Goal: Information Seeking & Learning: Check status

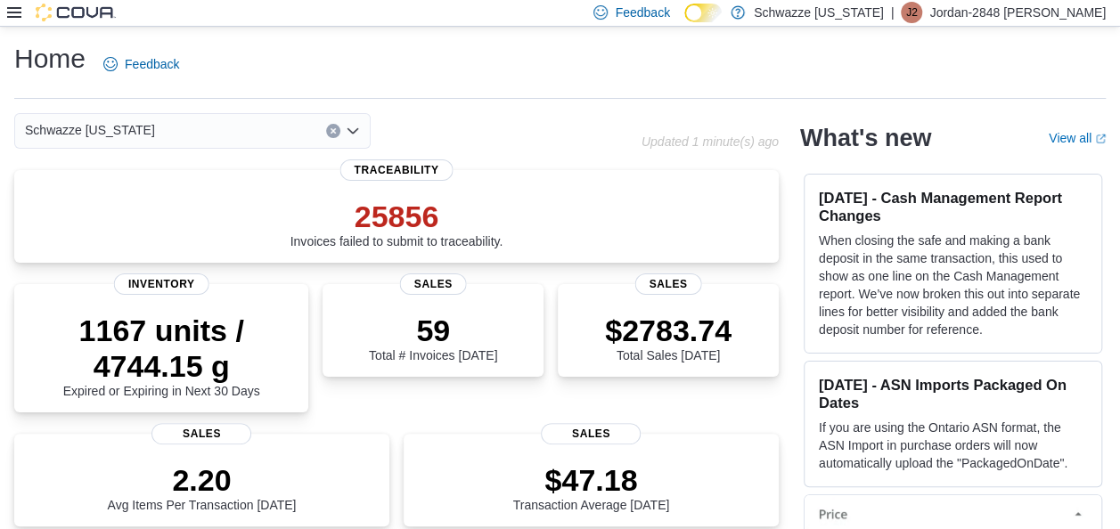
click at [17, 12] on icon at bounding box center [14, 12] width 14 height 11
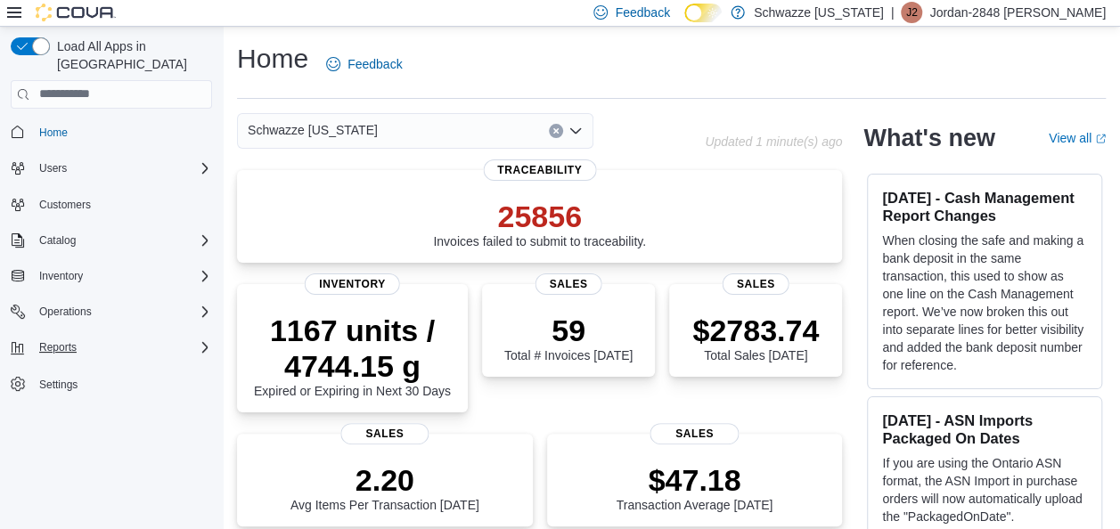
click at [98, 337] on div "Reports" at bounding box center [122, 347] width 180 height 21
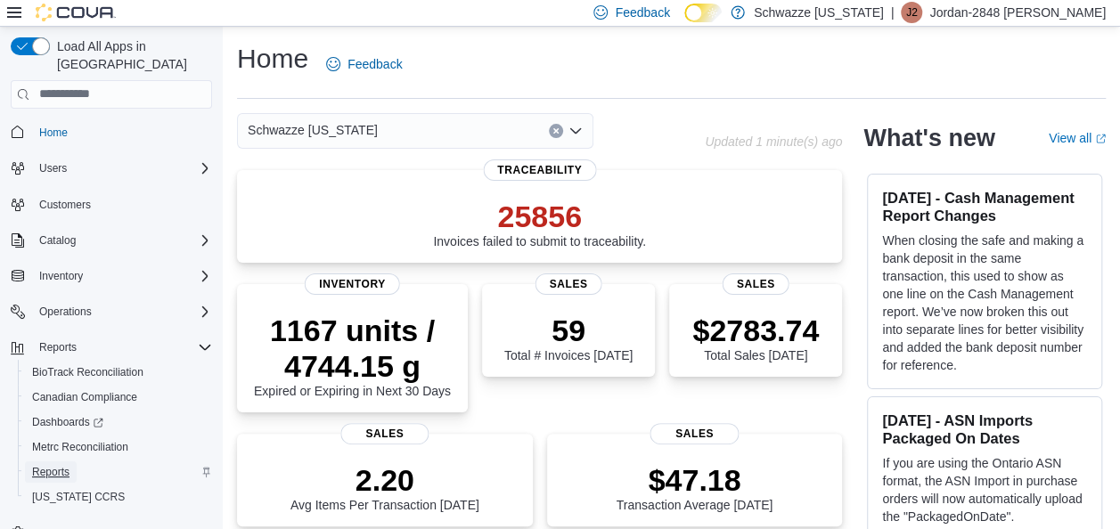
click at [68, 465] on span "Reports" at bounding box center [50, 472] width 37 height 14
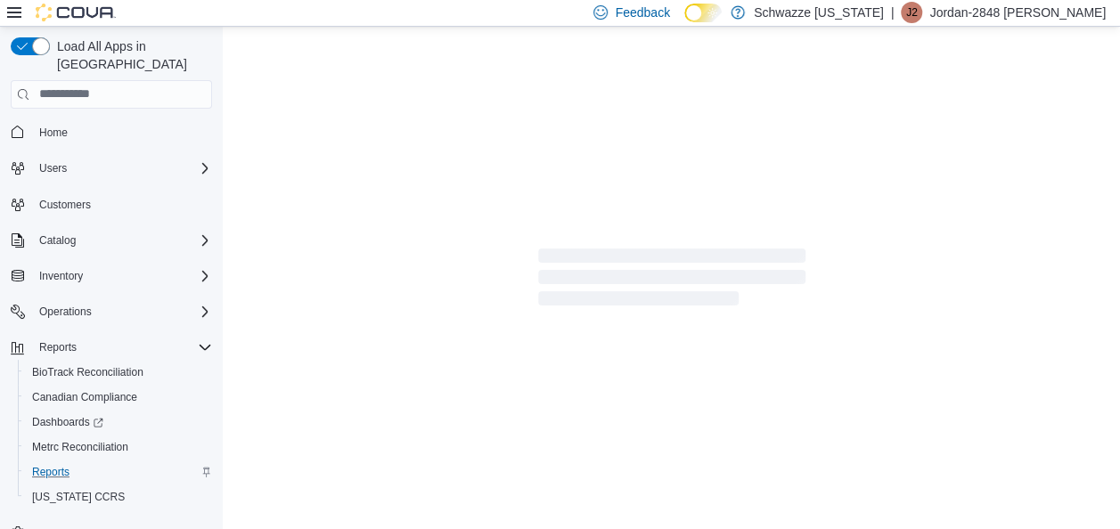
click at [10, 5] on icon at bounding box center [14, 12] width 14 height 14
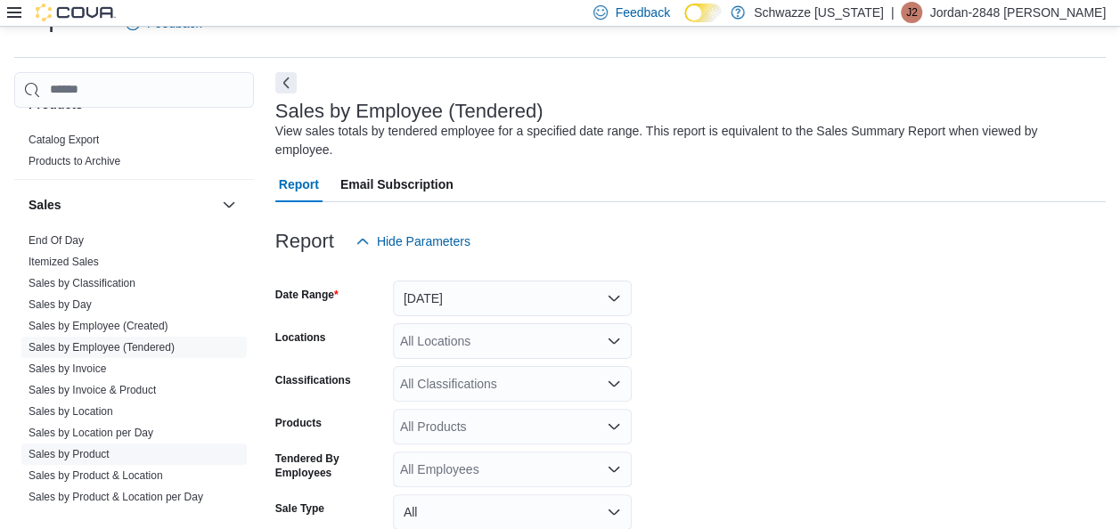
scroll to position [1173, 0]
click at [86, 410] on link "Sales by Location" at bounding box center [71, 409] width 85 height 12
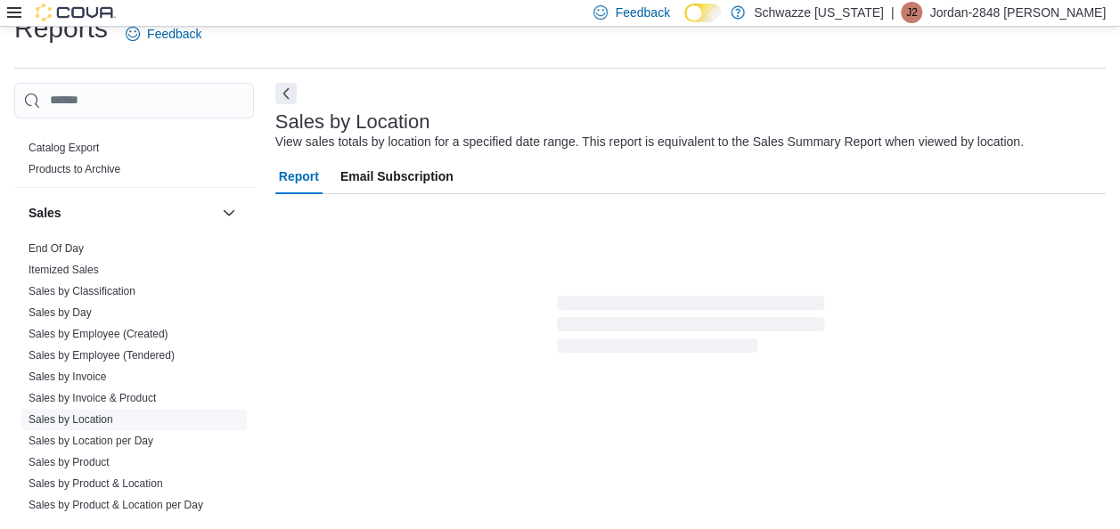
scroll to position [41, 0]
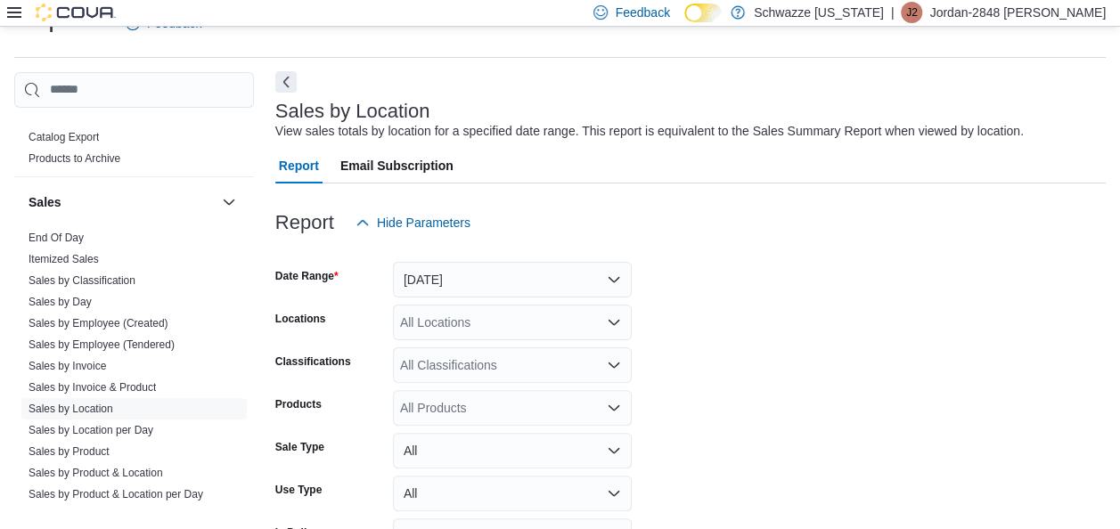
click at [286, 77] on button "Next" at bounding box center [285, 81] width 21 height 21
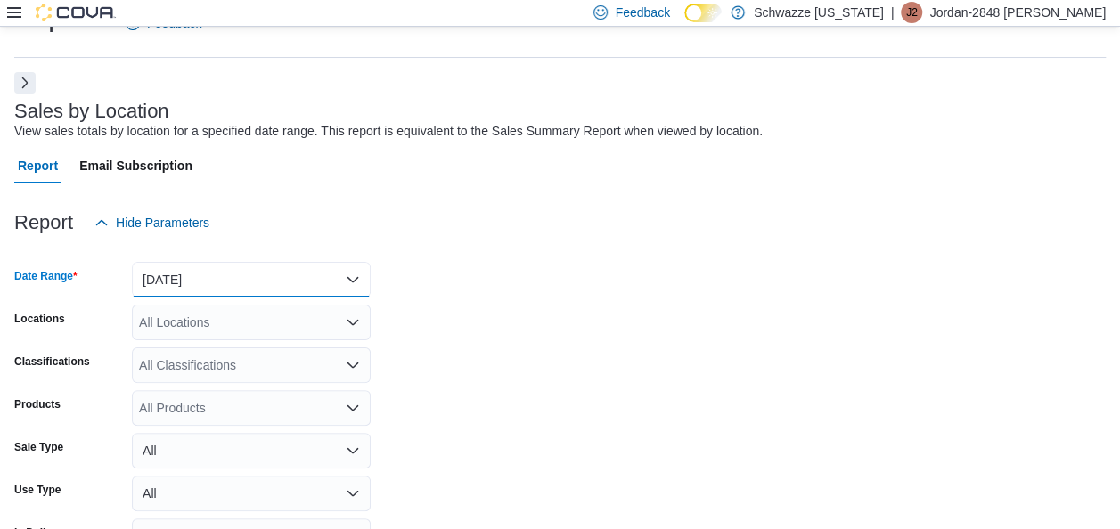
click at [289, 267] on button "Yesterday" at bounding box center [251, 280] width 239 height 36
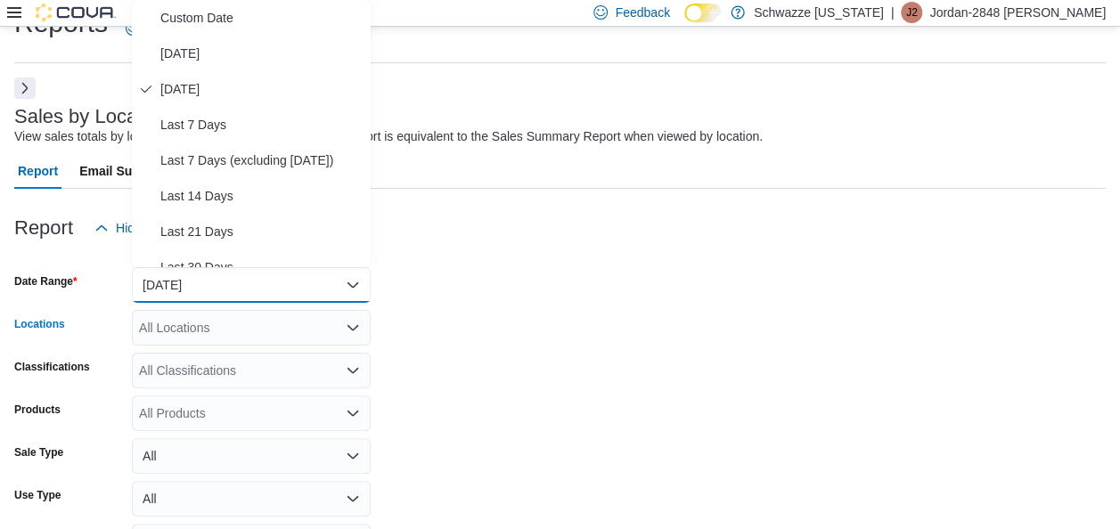
click at [280, 332] on div "All Locations" at bounding box center [251, 328] width 239 height 36
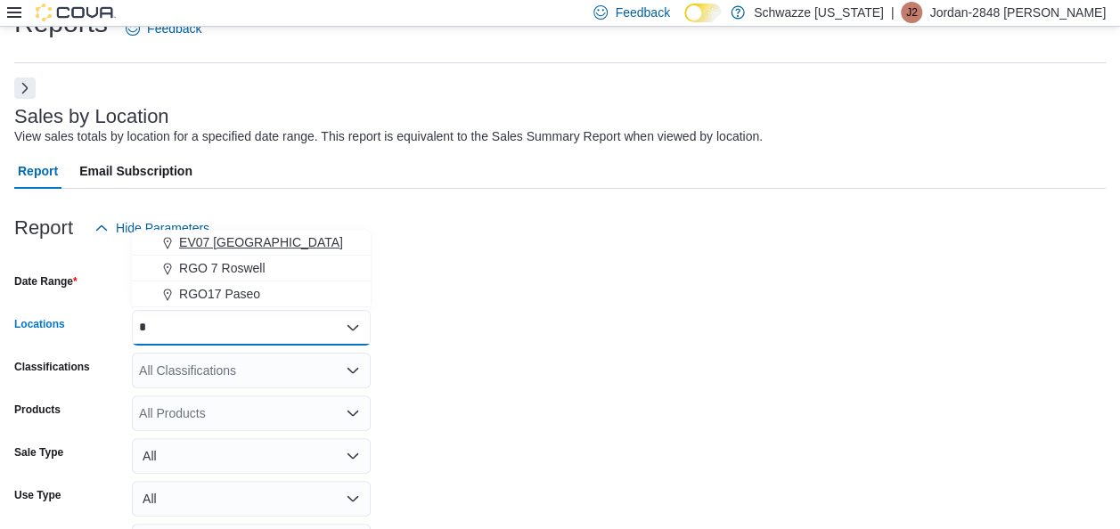
type input "*"
click at [247, 230] on button "EV07 Paradise Hills" at bounding box center [251, 243] width 239 height 26
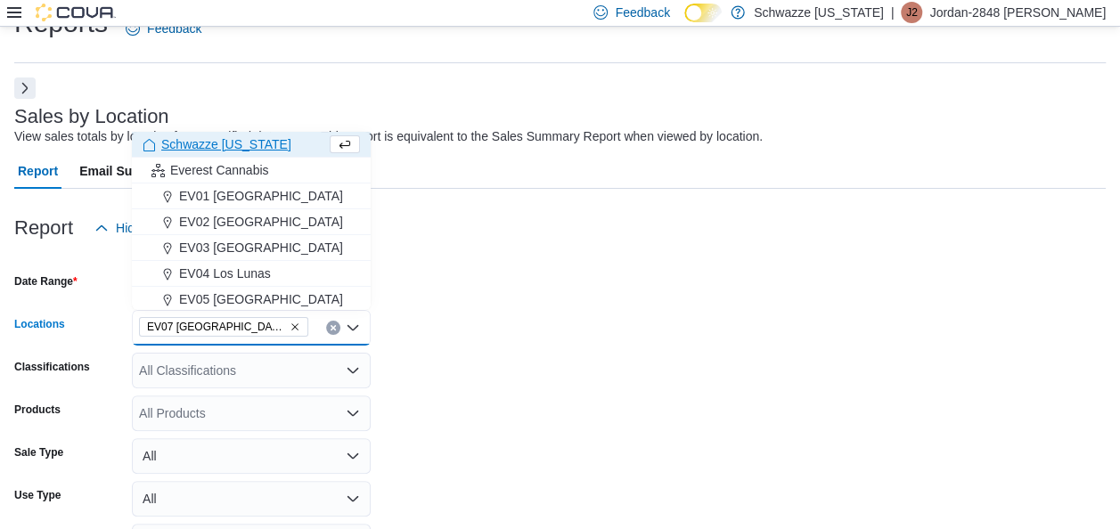
click at [576, 355] on form "Date Range Yesterday Locations EV07 Paradise Hills Combo box. Selected. EV07 Pa…" at bounding box center [560, 428] width 1092 height 364
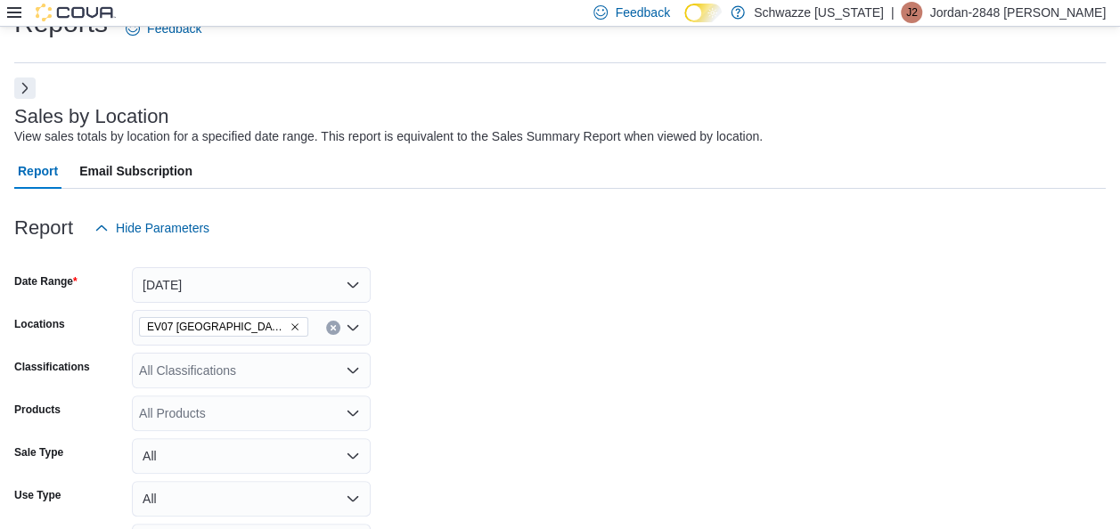
scroll to position [151, 0]
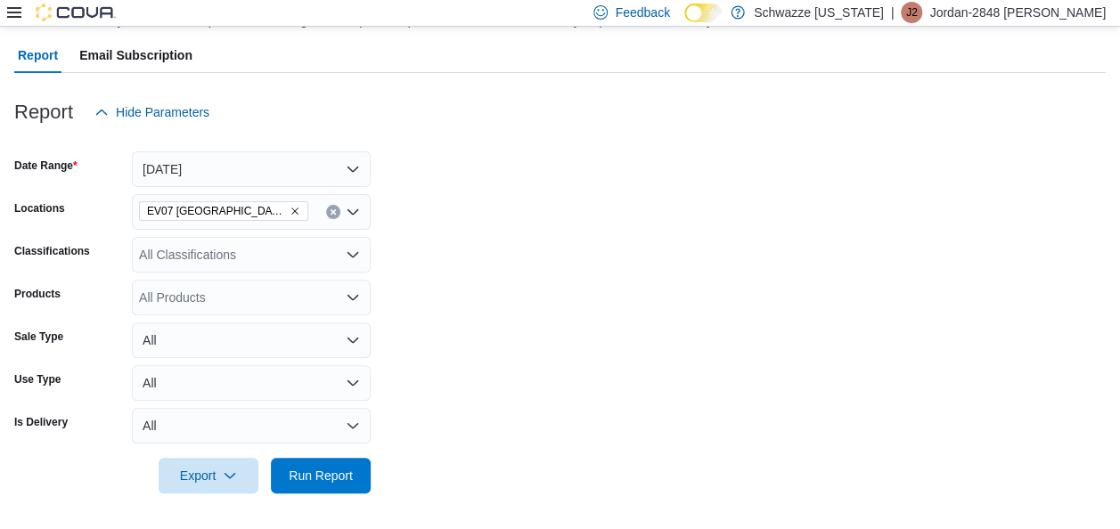
click at [326, 456] on div at bounding box center [560, 451] width 1092 height 14
click at [312, 471] on span "Run Report" at bounding box center [321, 475] width 64 height 18
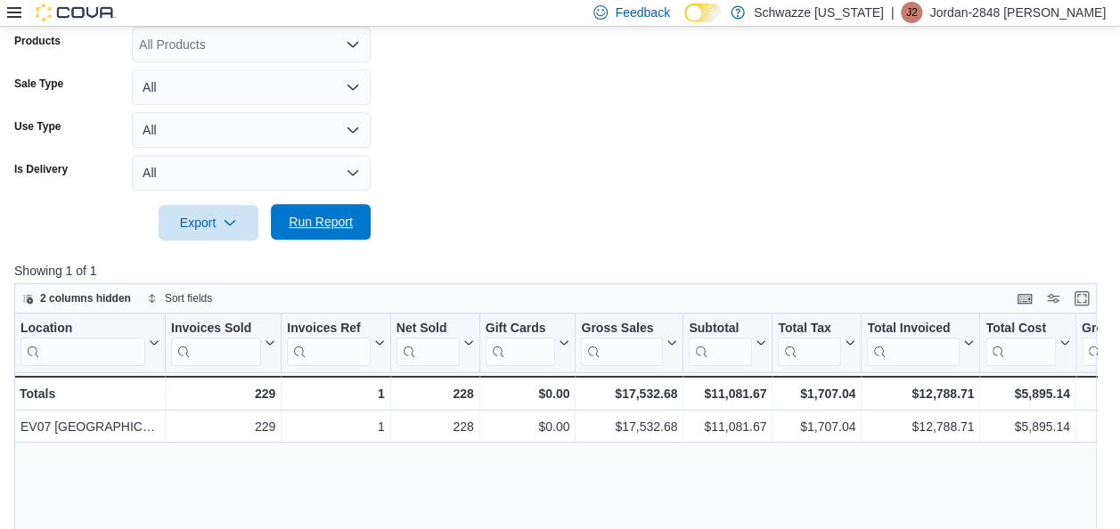
click at [306, 219] on span "Run Report" at bounding box center [321, 222] width 64 height 18
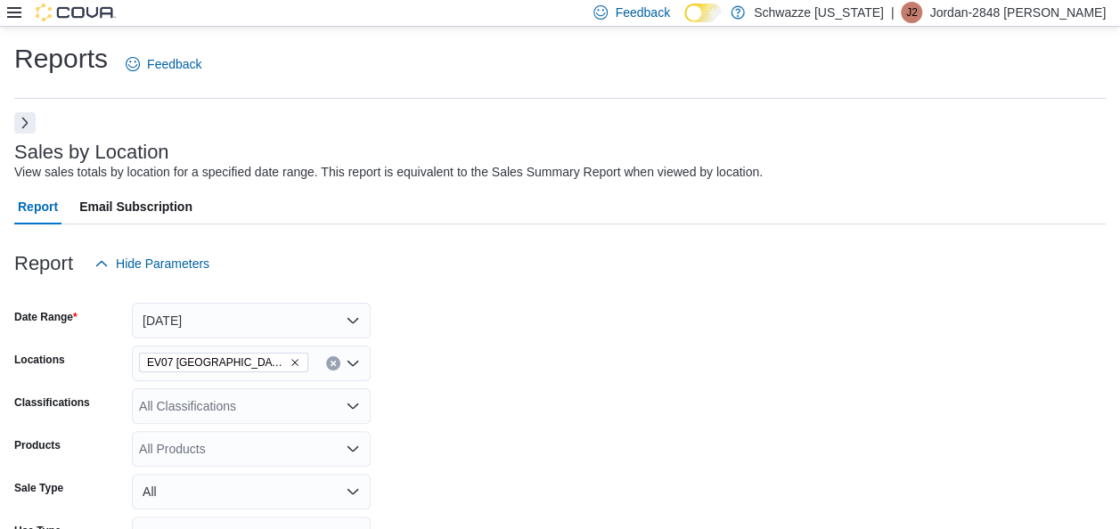
click at [23, 116] on button "Next" at bounding box center [24, 122] width 21 height 21
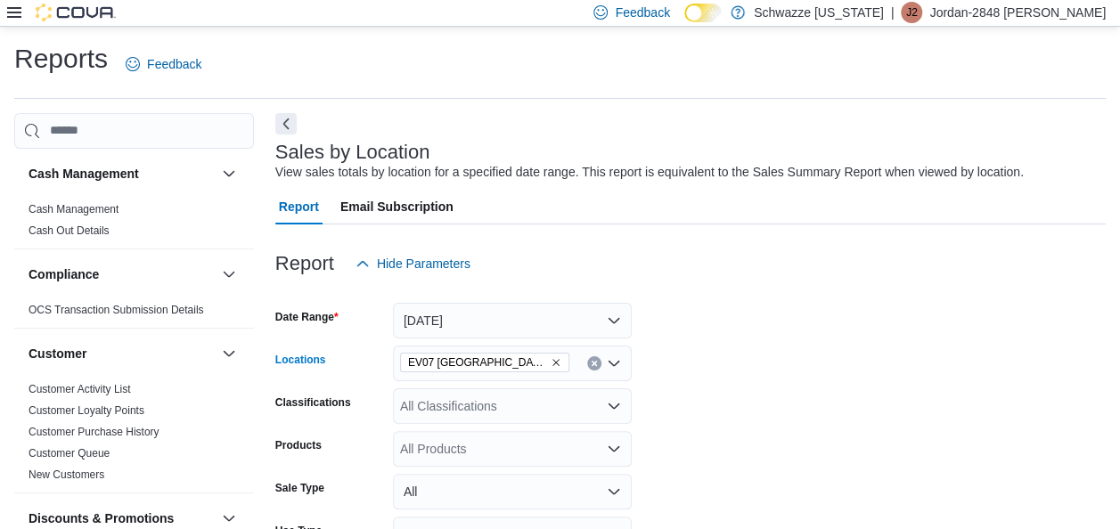
click at [503, 355] on span "EV07 Paradise Hills" at bounding box center [484, 363] width 153 height 18
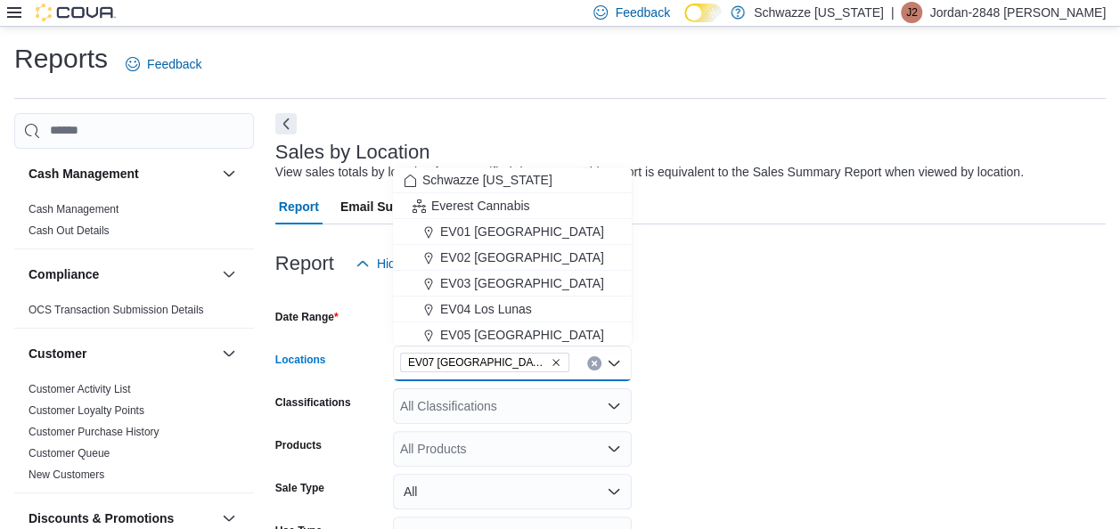
click at [553, 360] on icon "Remove EV07 Paradise Hills from selection in this group" at bounding box center [556, 362] width 7 height 7
click at [505, 360] on div "All Locations" at bounding box center [512, 364] width 239 height 36
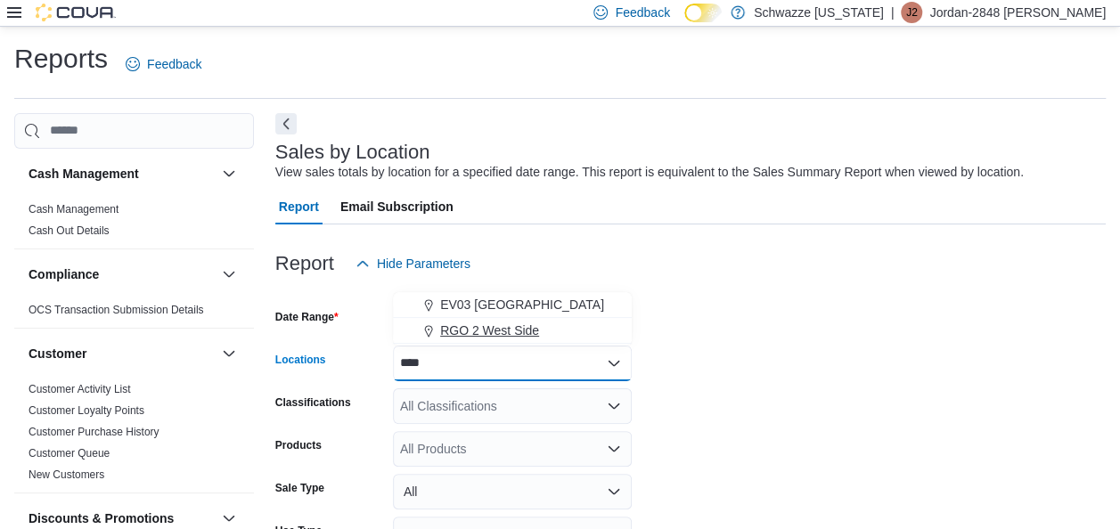
type input "****"
click at [487, 330] on span "RGO 2 West Side" at bounding box center [489, 331] width 99 height 18
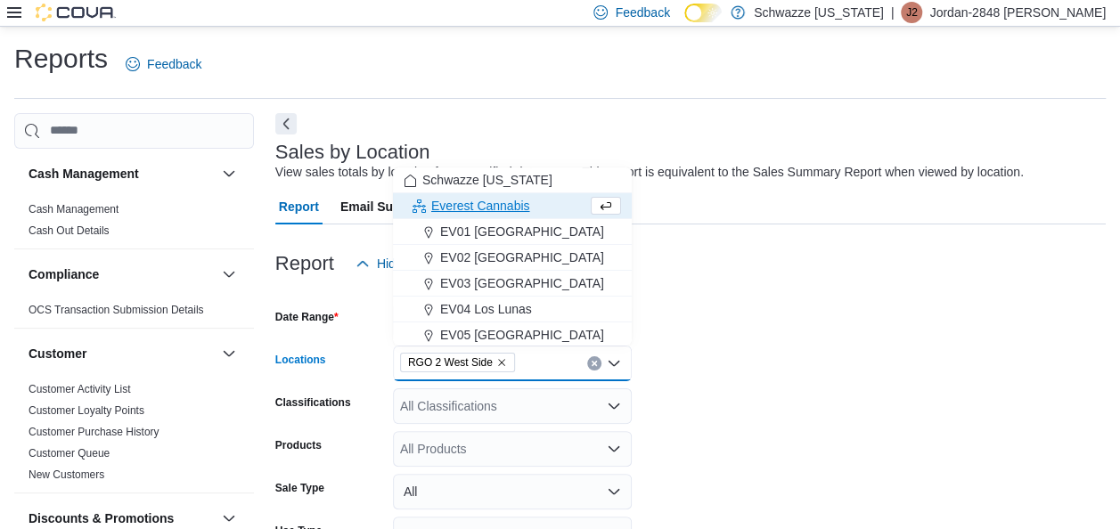
click at [728, 345] on form "Date Range Yesterday Locations RGO 2 West Side Combo box. Selected. RGO 2 West …" at bounding box center [690, 464] width 831 height 364
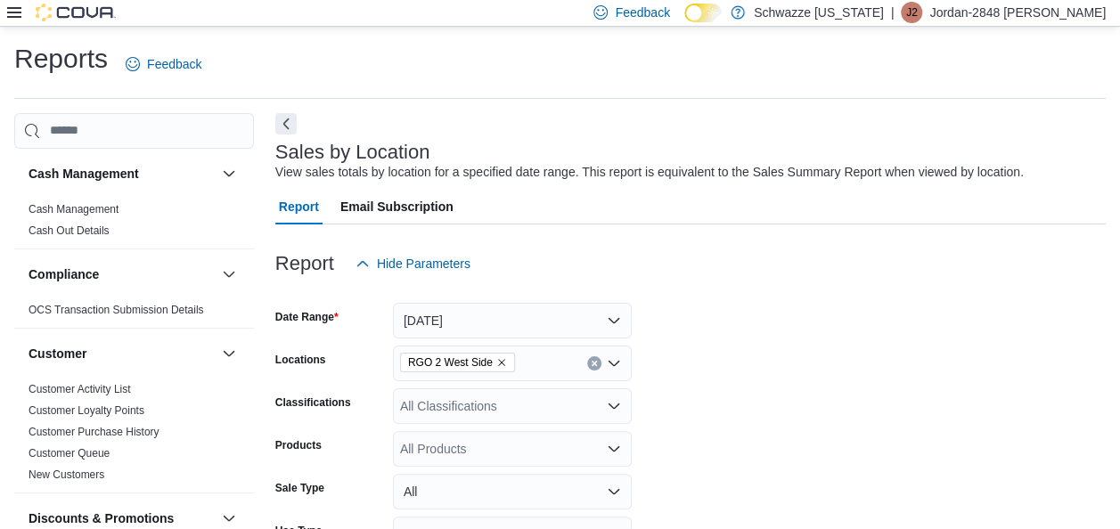
scroll to position [257, 0]
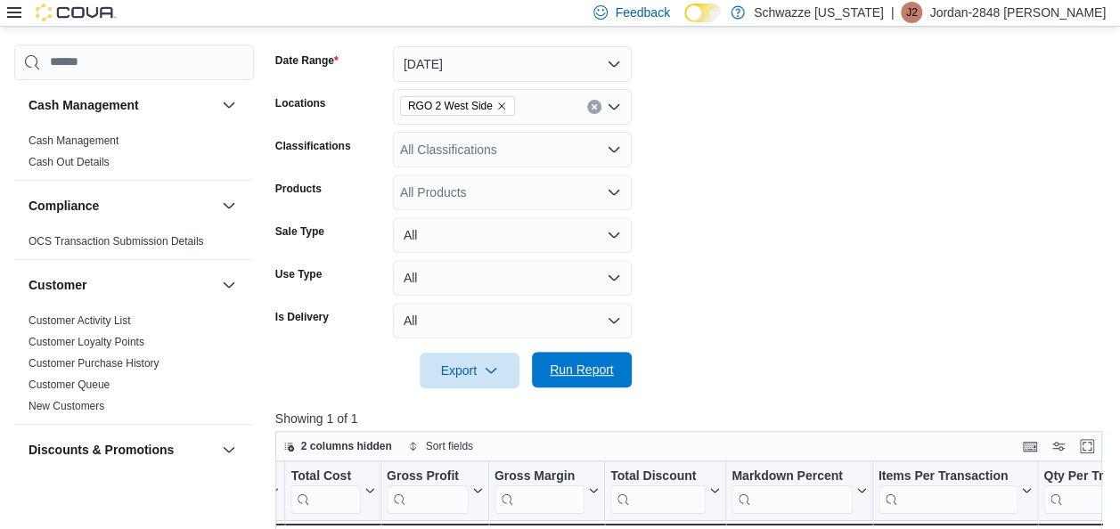
click at [569, 375] on span "Run Report" at bounding box center [582, 370] width 64 height 18
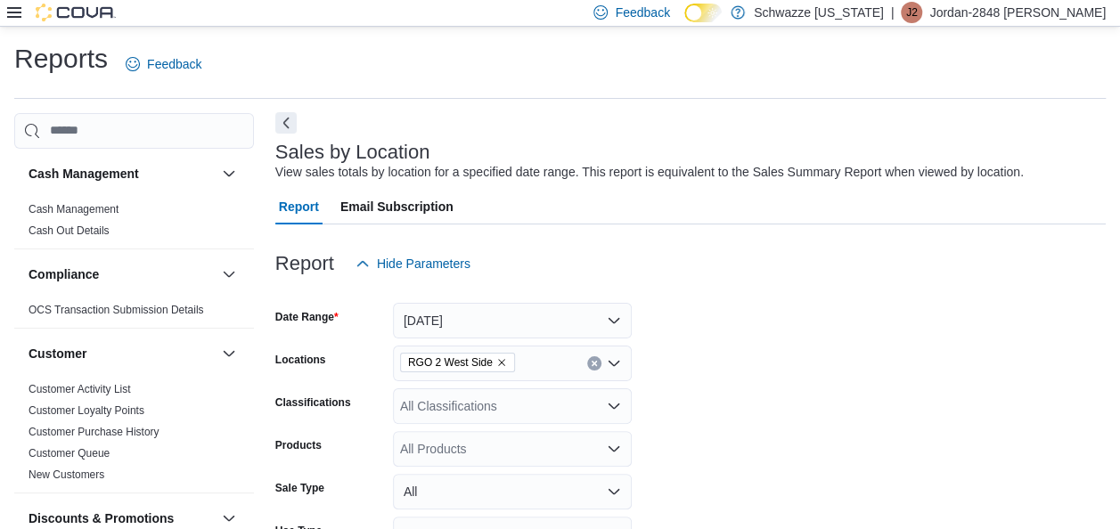
click at [283, 119] on button "Next" at bounding box center [285, 122] width 21 height 21
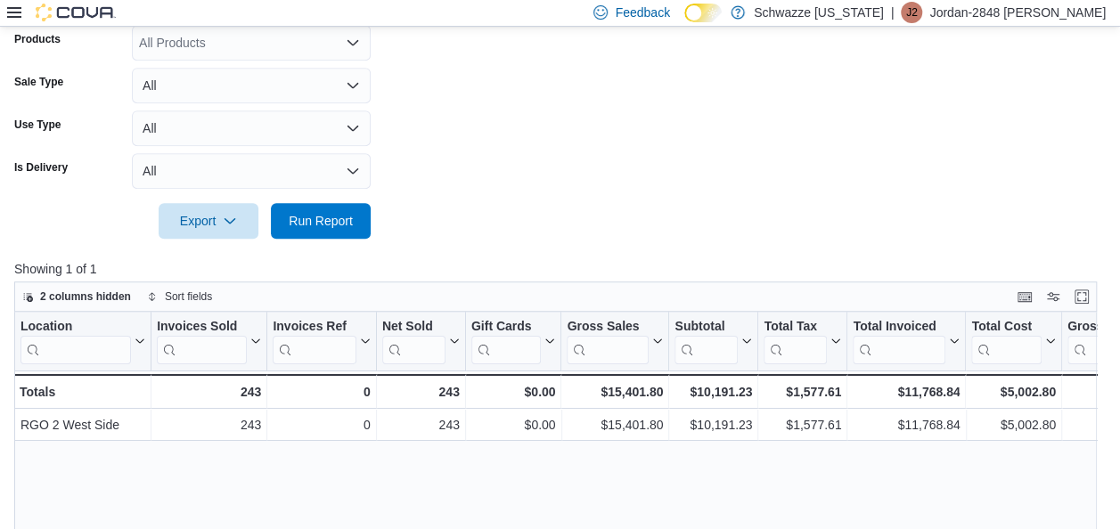
scroll to position [403, 0]
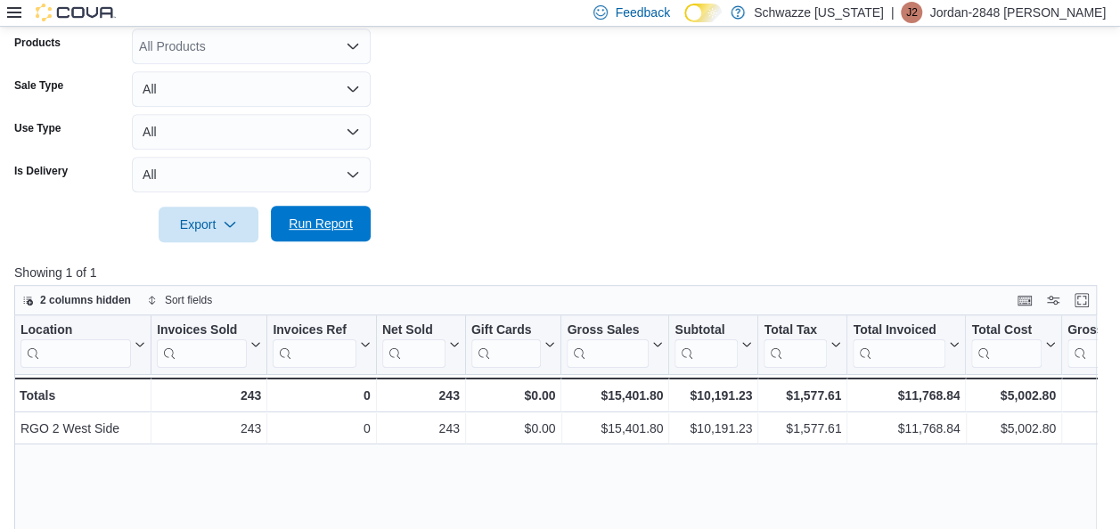
click at [300, 220] on span "Run Report" at bounding box center [321, 224] width 64 height 18
click at [343, 222] on span "Run Report" at bounding box center [321, 224] width 64 height 18
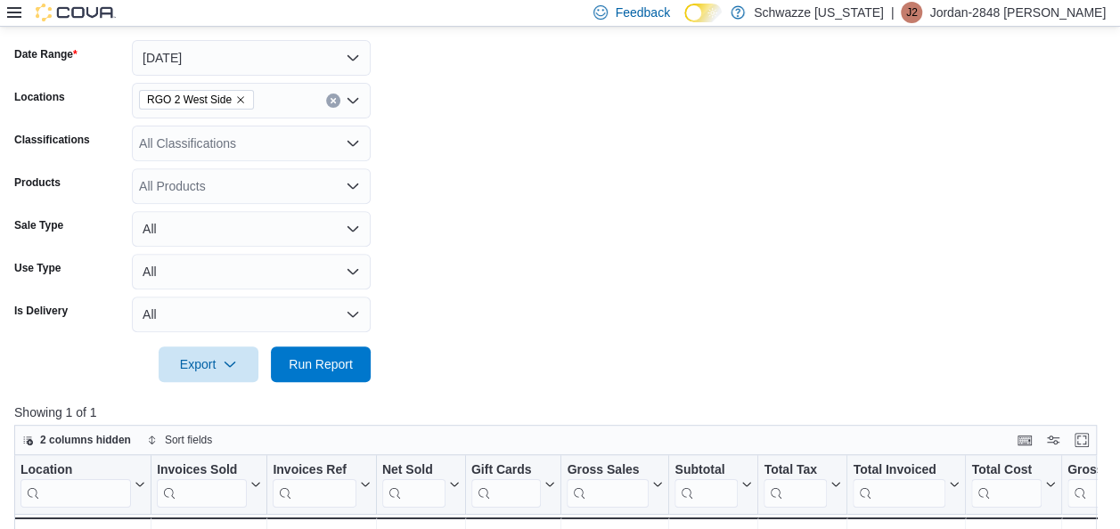
scroll to position [267, 0]
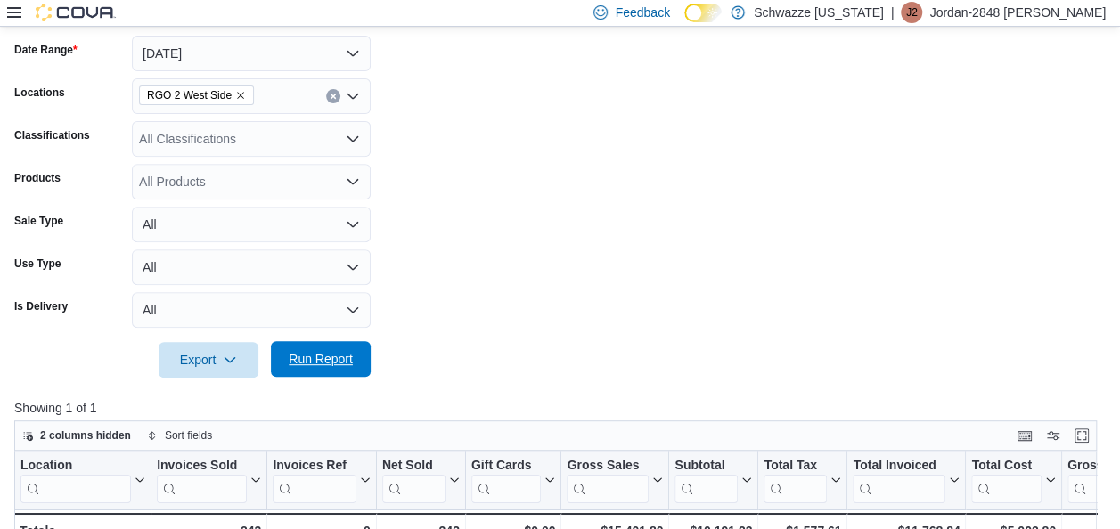
click at [305, 371] on span "Run Report" at bounding box center [321, 359] width 78 height 36
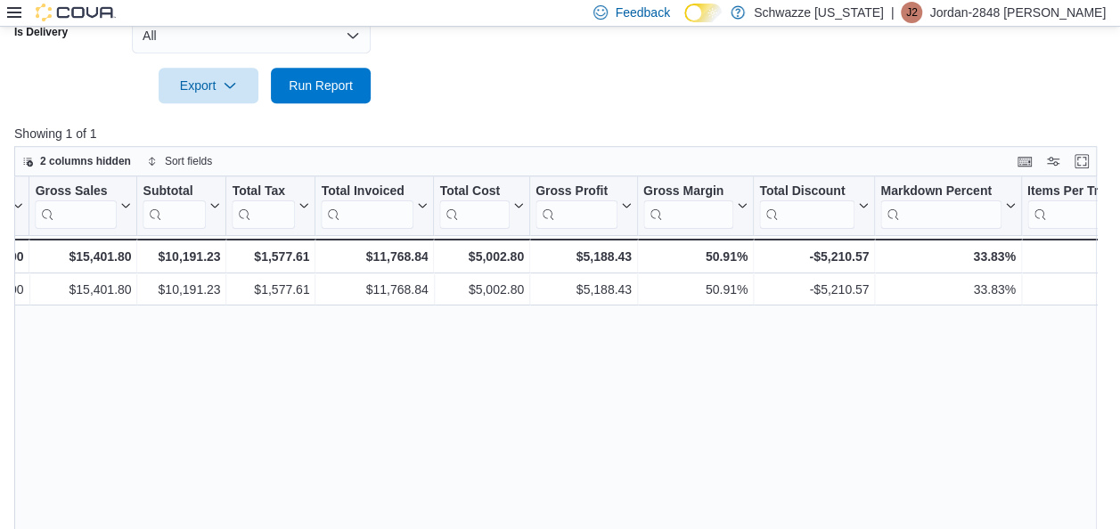
scroll to position [0, 534]
click at [334, 92] on span "Run Report" at bounding box center [321, 85] width 64 height 18
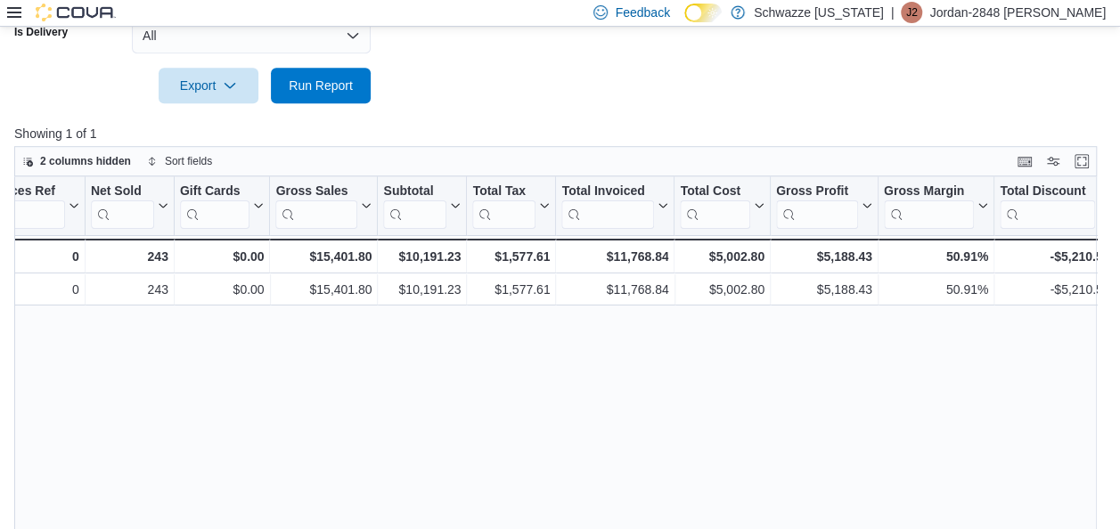
scroll to position [0, 292]
click at [542, 369] on div "Location Click to view column header actions Invoices Sold Click to view column…" at bounding box center [561, 373] width 1094 height 394
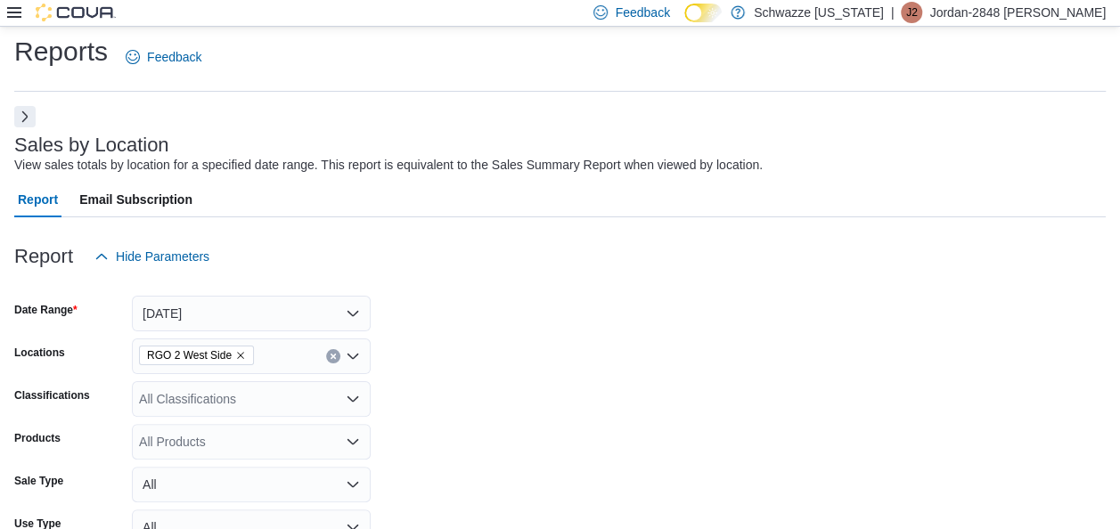
scroll to position [0, 0]
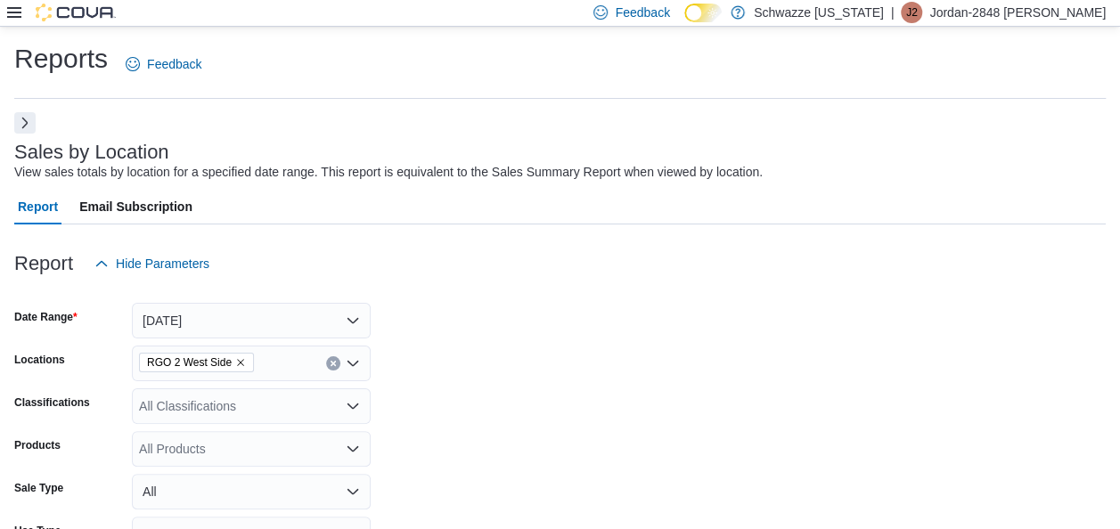
click at [24, 123] on button "Next" at bounding box center [24, 122] width 21 height 21
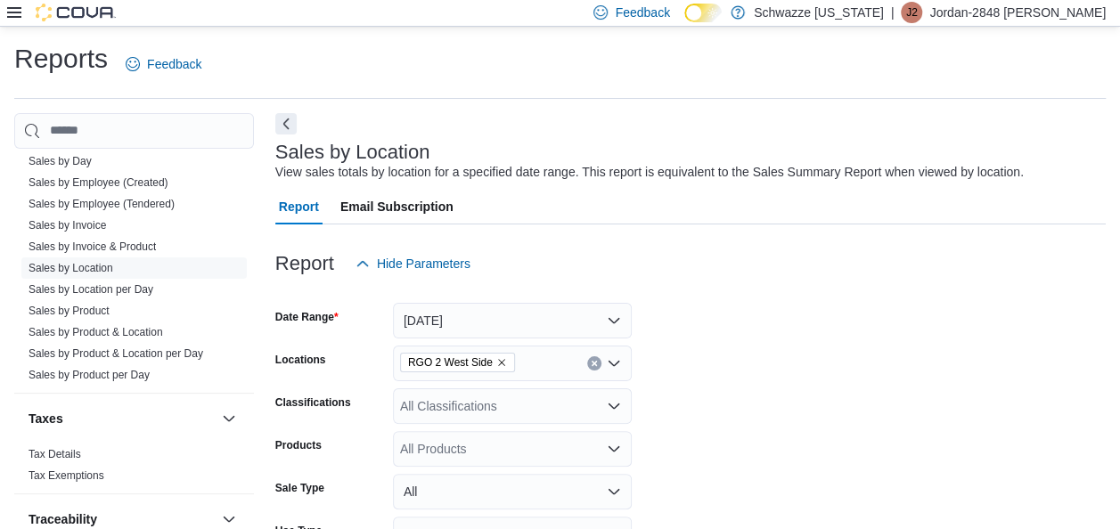
scroll to position [1396, 0]
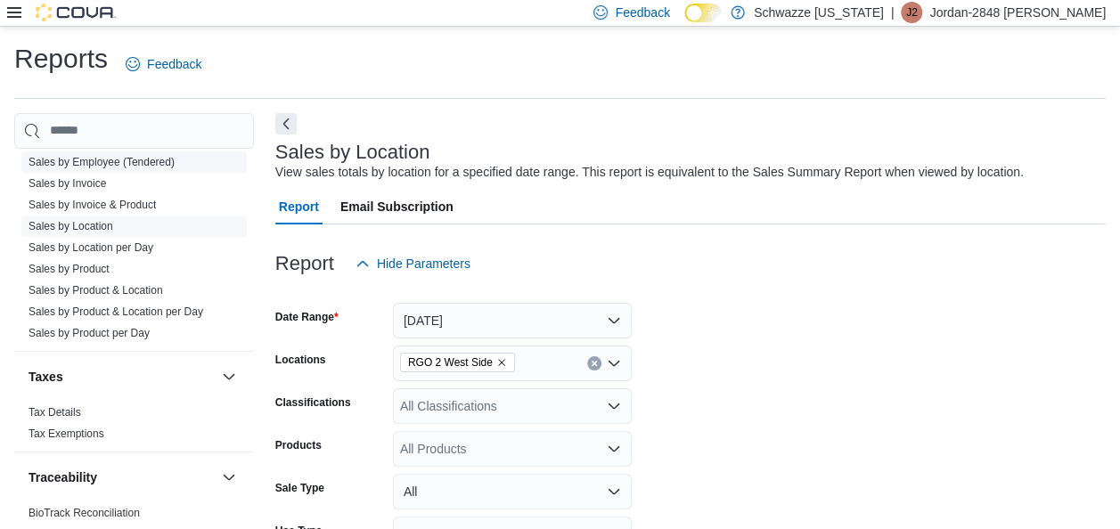
click at [136, 156] on link "Sales by Employee (Tendered)" at bounding box center [102, 162] width 146 height 12
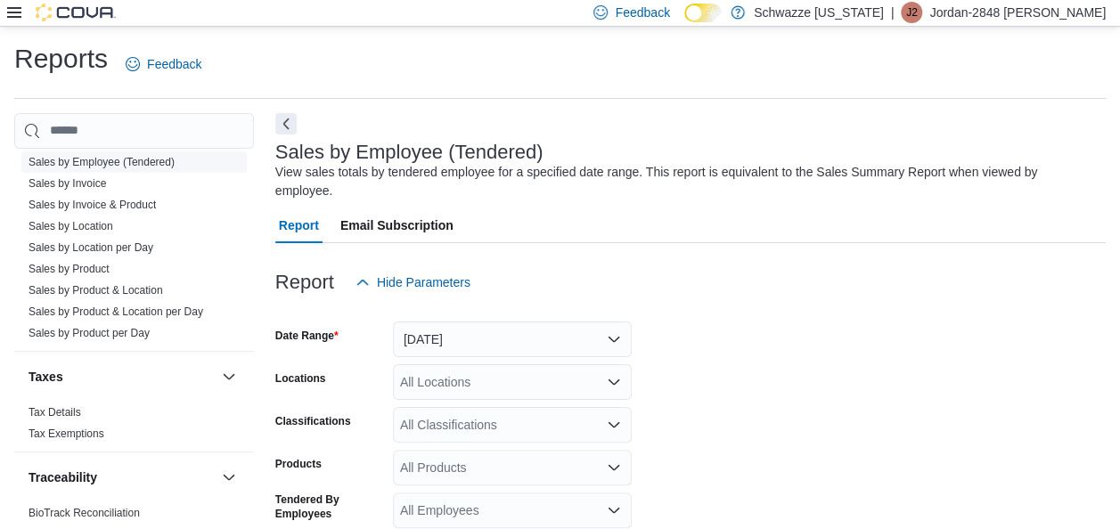
scroll to position [41, 0]
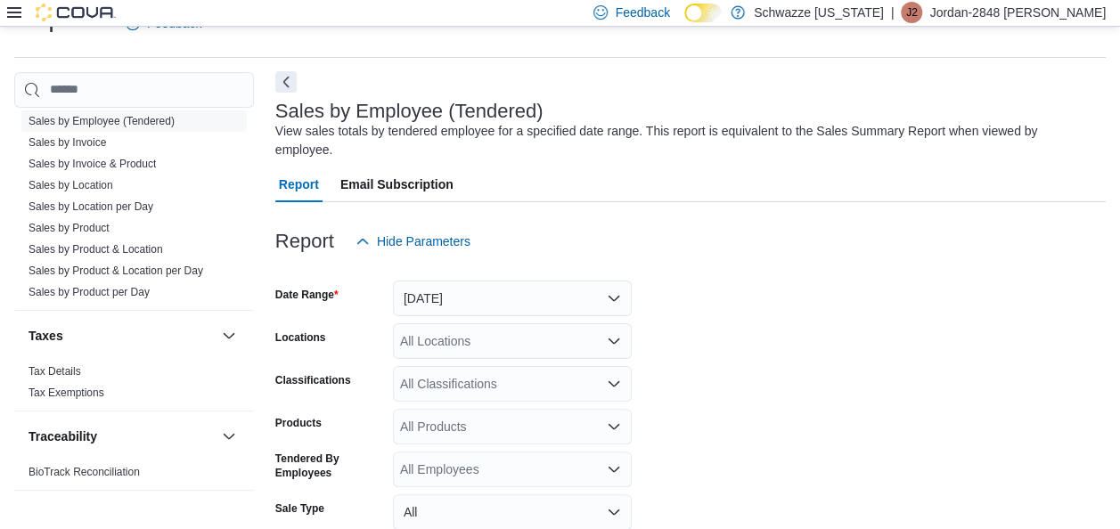
click at [291, 80] on button "Next" at bounding box center [285, 81] width 21 height 21
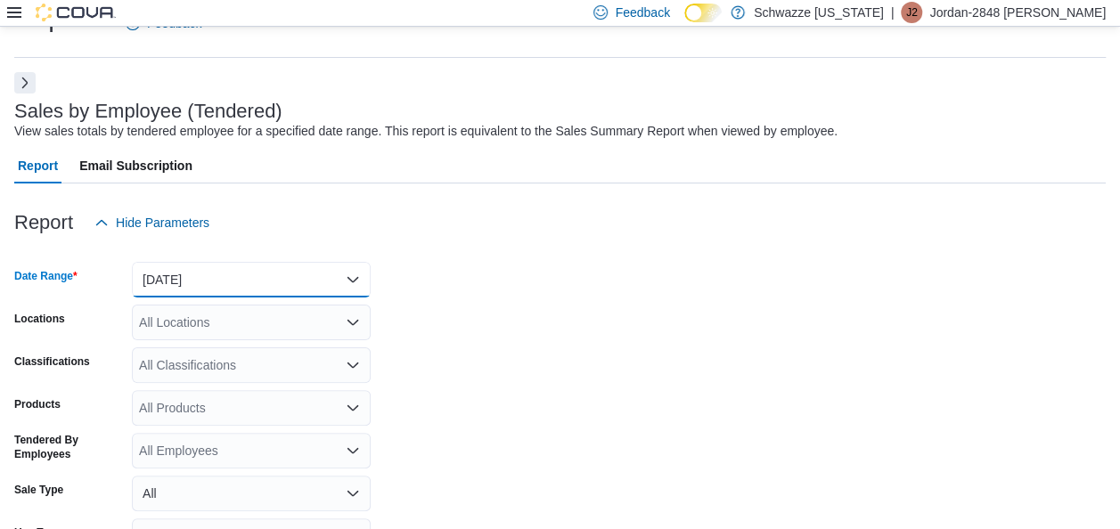
click at [277, 264] on button "Yesterday" at bounding box center [251, 280] width 239 height 36
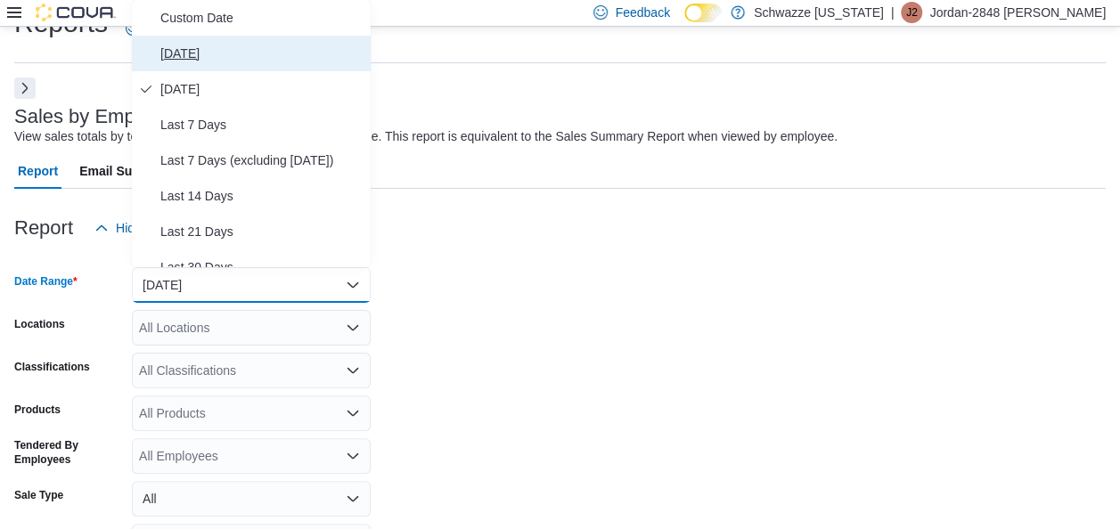
click at [202, 55] on span "Today" at bounding box center [261, 53] width 203 height 21
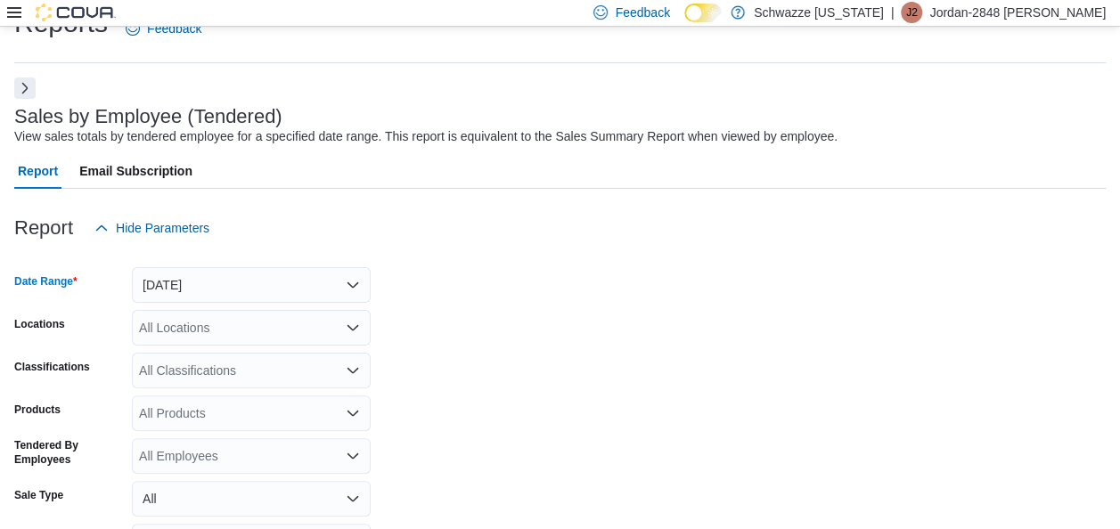
click at [250, 332] on div "All Locations" at bounding box center [251, 328] width 239 height 36
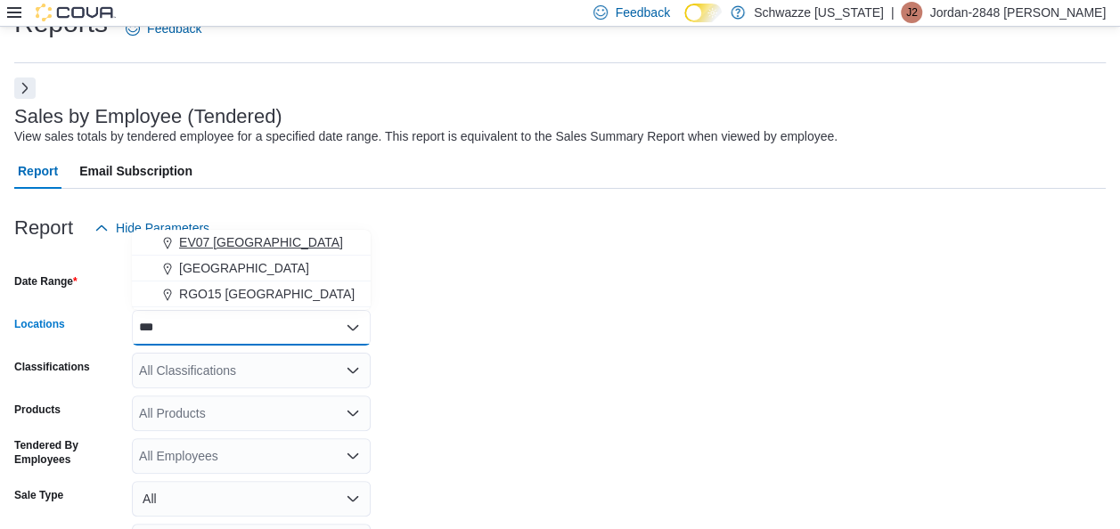
type input "***"
click at [228, 244] on span "EV07 Paradise Hills" at bounding box center [261, 242] width 164 height 18
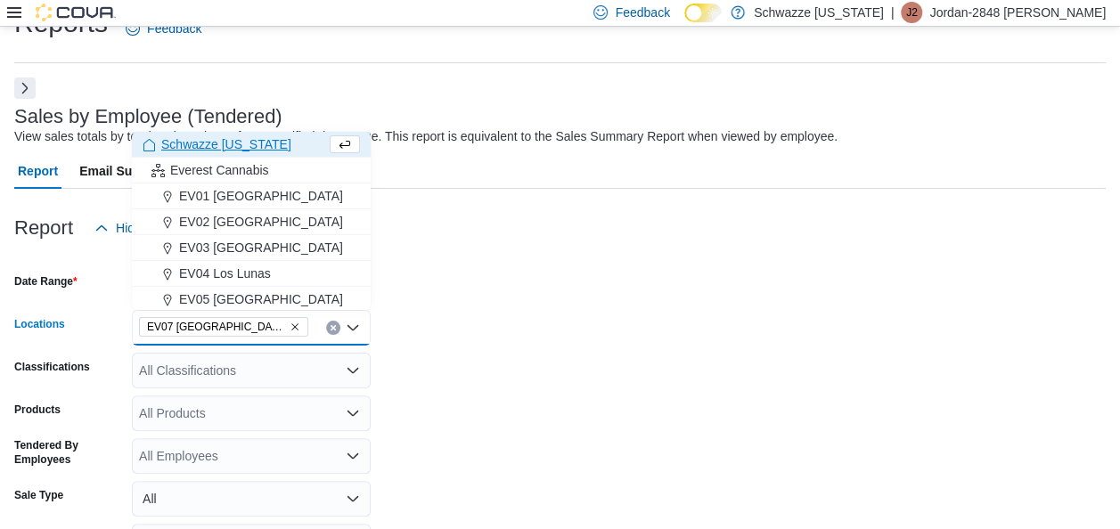
click at [490, 409] on form "Date Range Today Locations EV07 Paradise Hills Combo box. Selected. EV07 Paradi…" at bounding box center [560, 449] width 1092 height 406
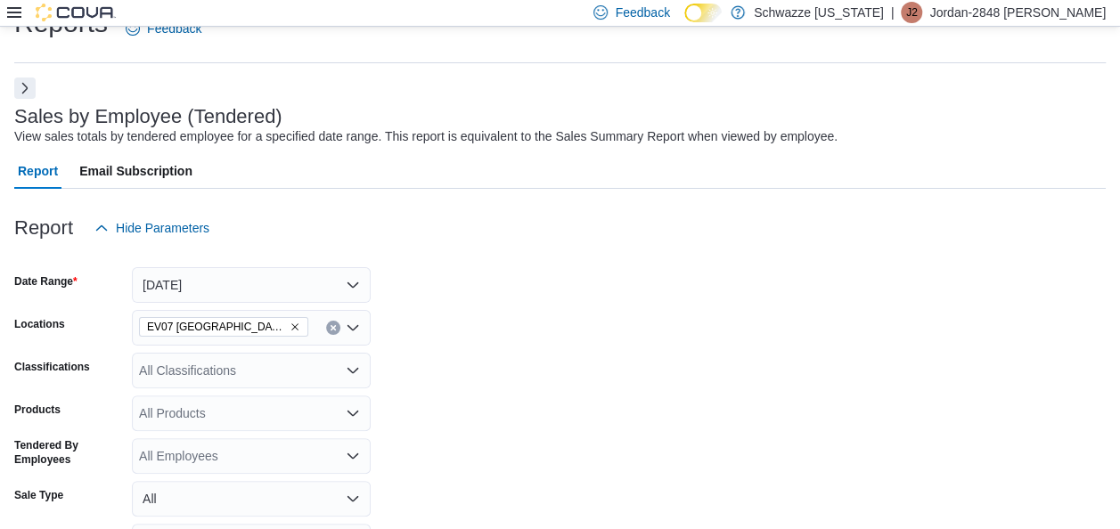
scroll to position [194, 0]
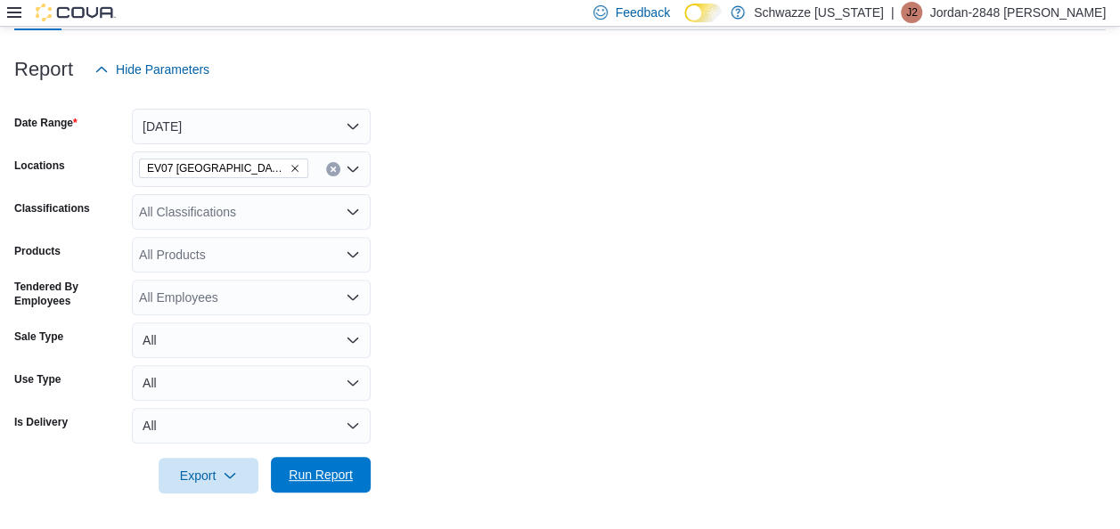
click at [323, 471] on span "Run Report" at bounding box center [321, 475] width 64 height 18
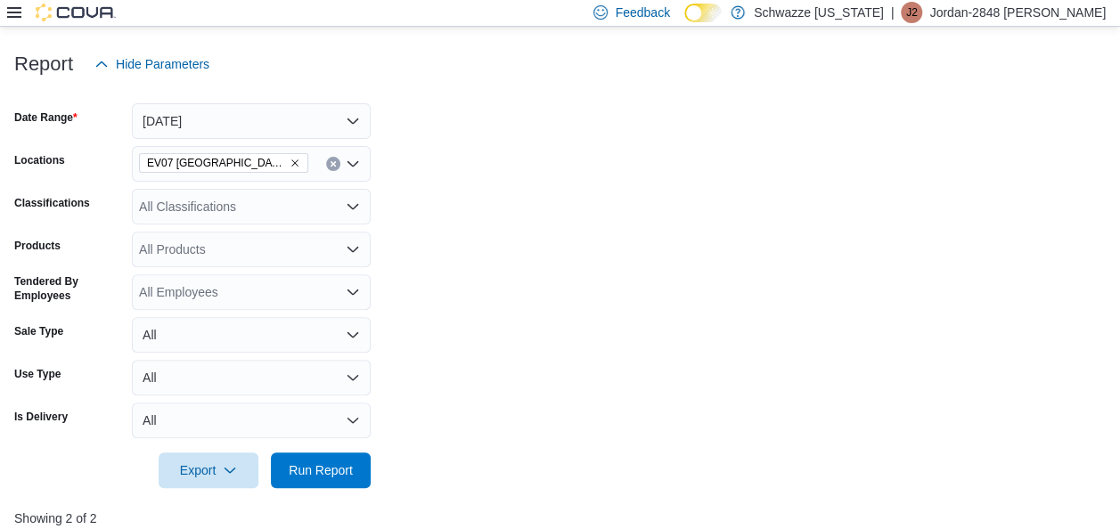
scroll to position [57, 0]
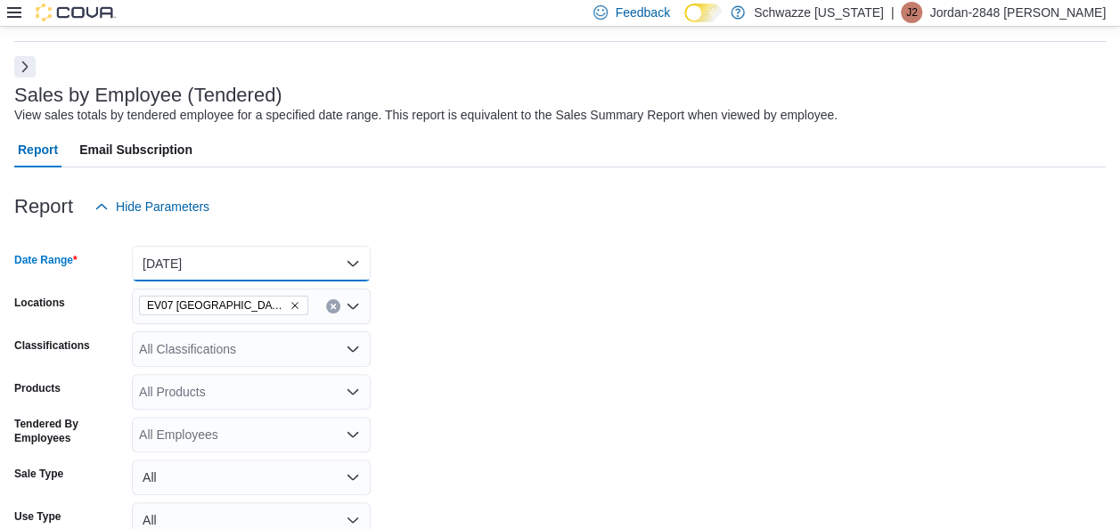
click at [242, 273] on button "Today" at bounding box center [251, 264] width 239 height 36
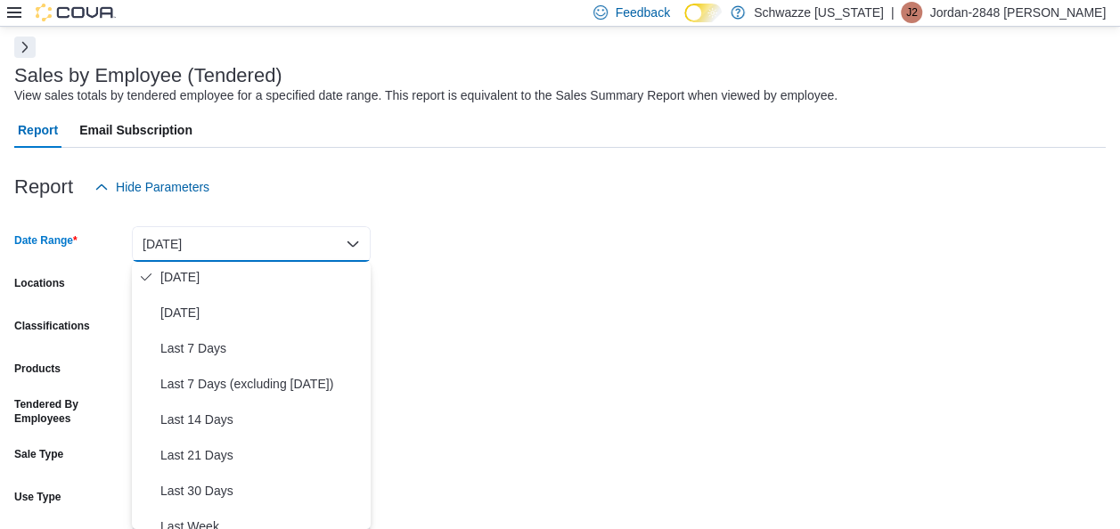
scroll to position [0, 0]
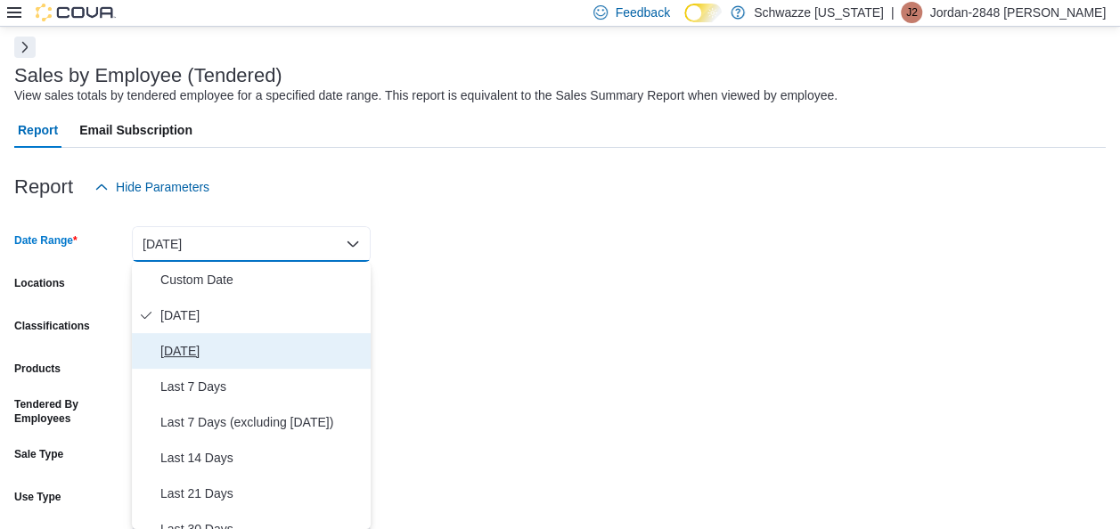
click at [208, 351] on span "Yesterday" at bounding box center [261, 350] width 203 height 21
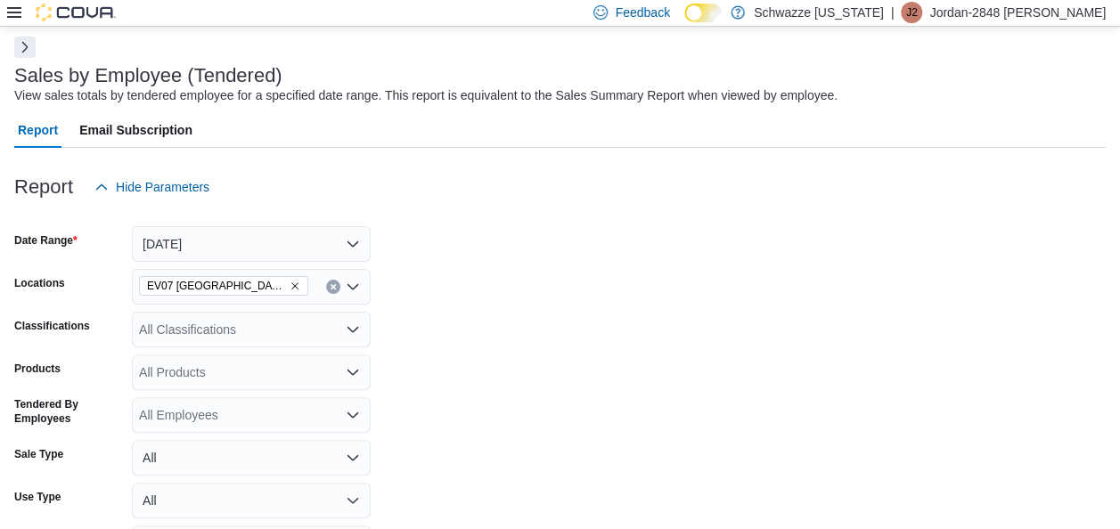
click at [426, 357] on form "Date Range Yesterday Locations EV07 Paradise Hills Classifications All Classifi…" at bounding box center [560, 408] width 1092 height 406
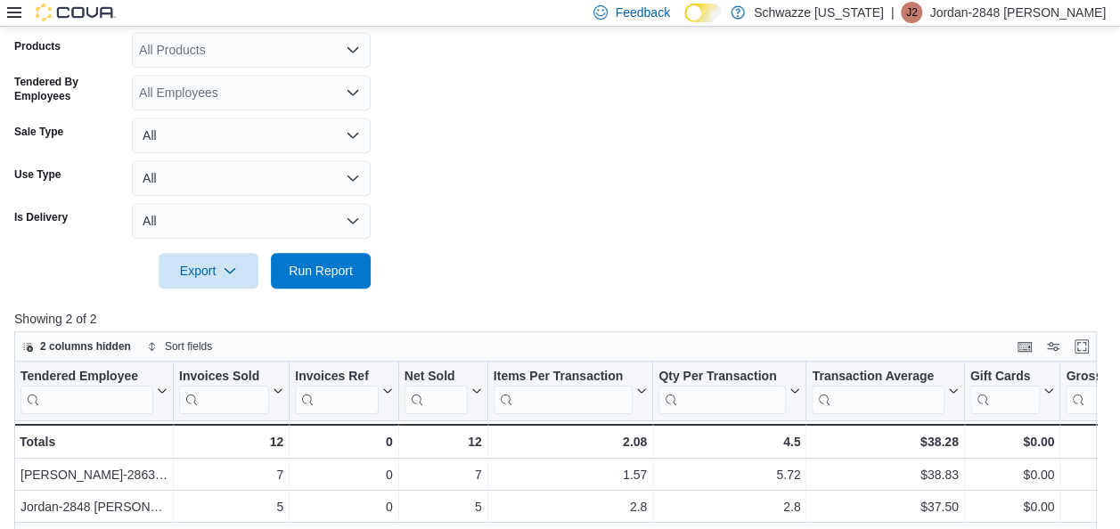
scroll to position [401, 0]
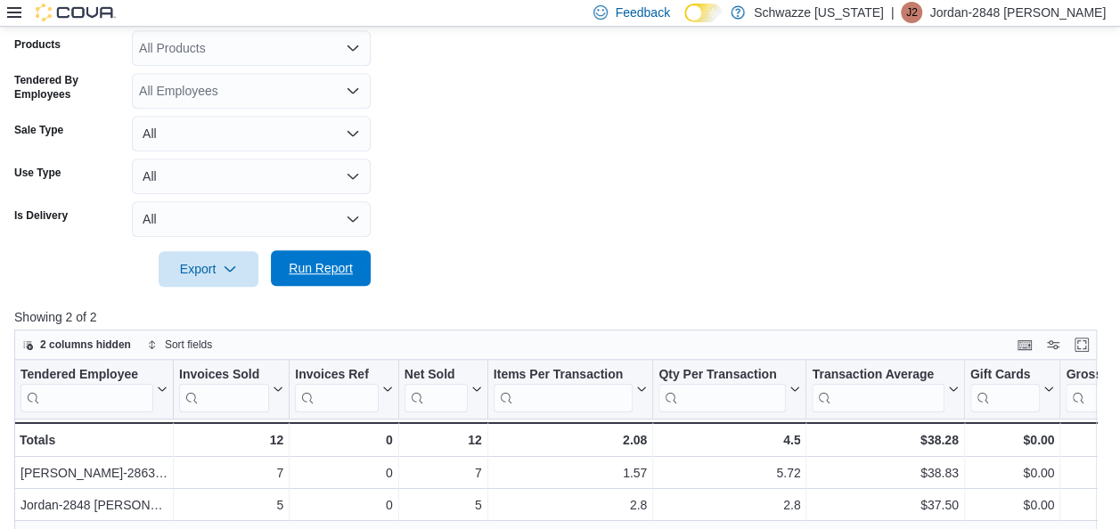
click at [328, 266] on span "Run Report" at bounding box center [321, 268] width 64 height 18
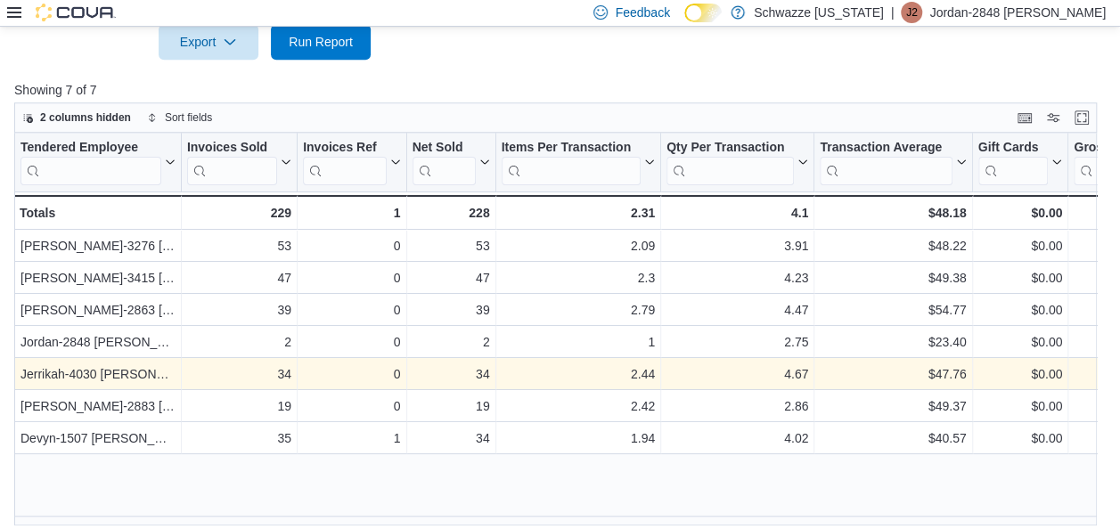
scroll to position [629, 0]
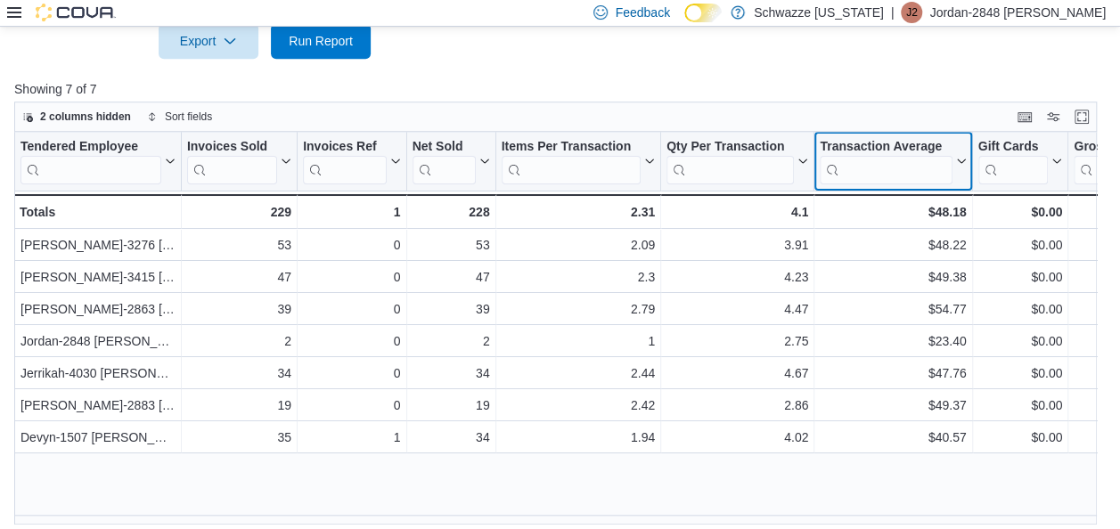
click at [961, 156] on icon at bounding box center [960, 161] width 14 height 11
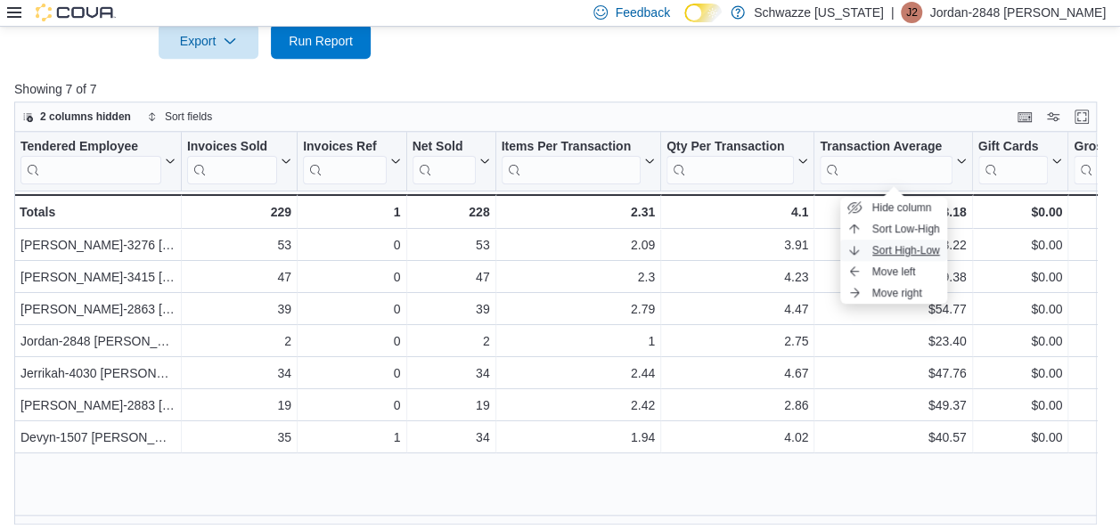
click at [916, 246] on span "Sort High-Low" at bounding box center [906, 250] width 68 height 14
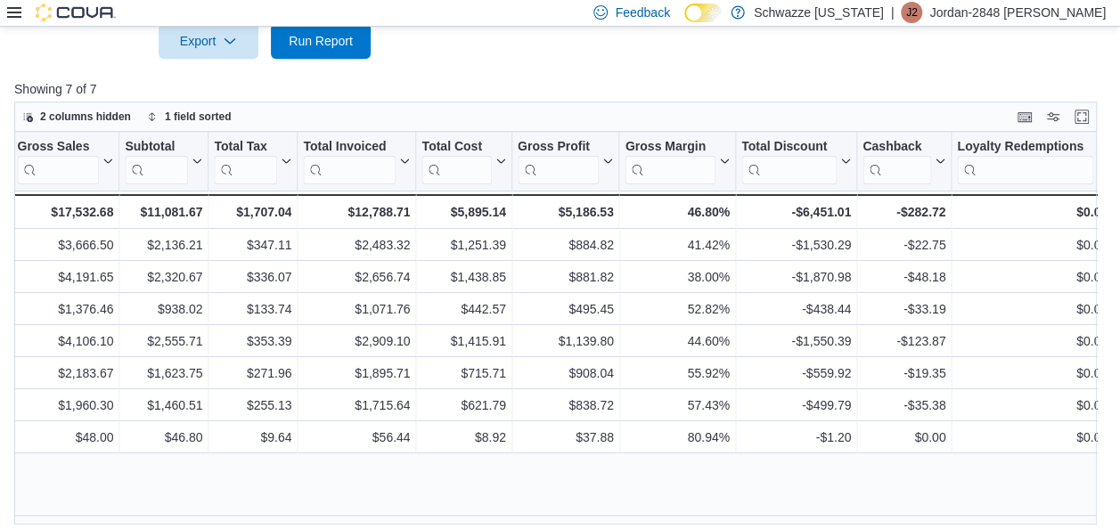
scroll to position [0, 1058]
click at [845, 168] on div "Tendered Employee Click to view column header actions Invoices Sold Click to vi…" at bounding box center [344, 180] width 2776 height 97
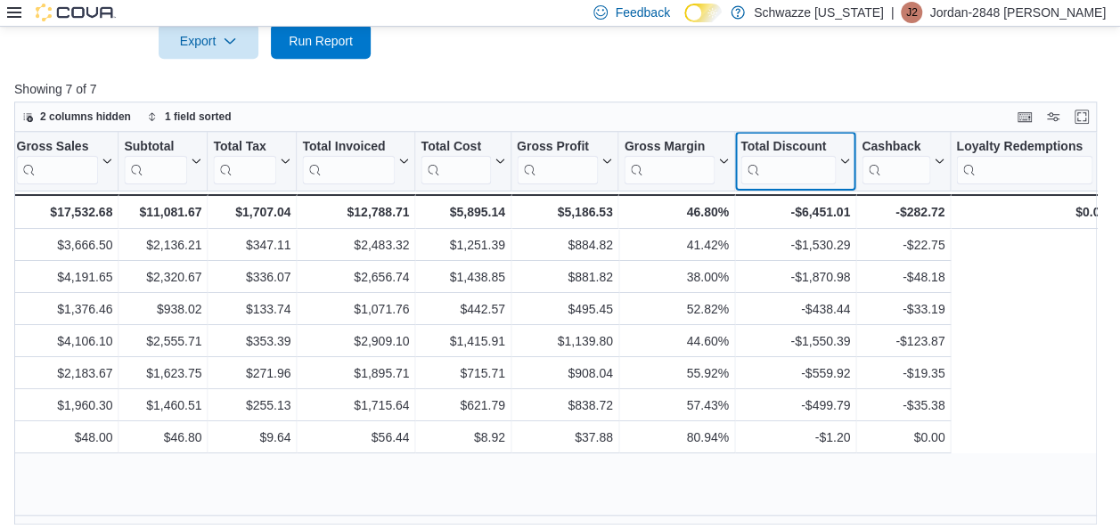
scroll to position [0, 806]
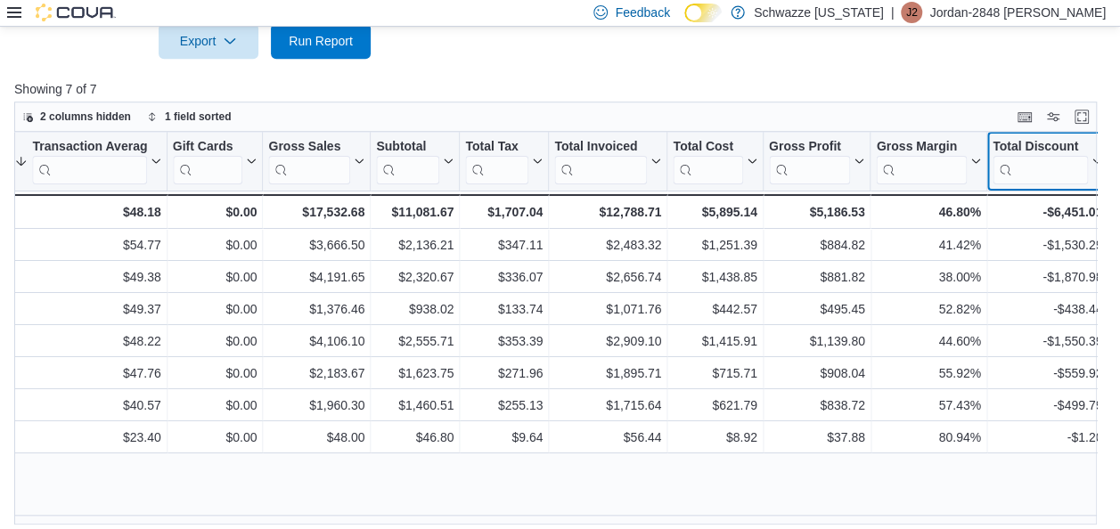
click at [1096, 164] on icon at bounding box center [1095, 161] width 14 height 11
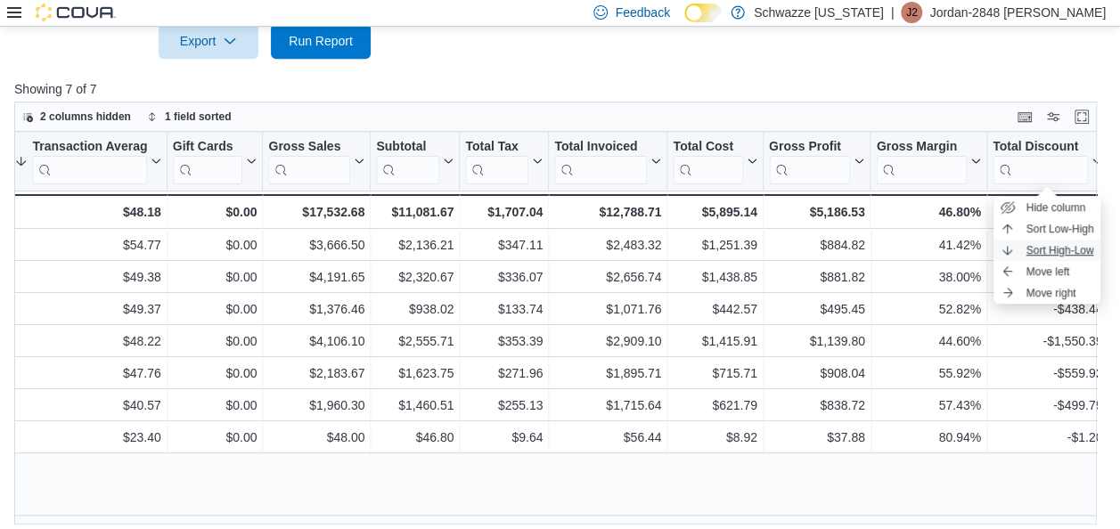
click at [1062, 242] on button "Sort High-Low" at bounding box center [1047, 250] width 107 height 21
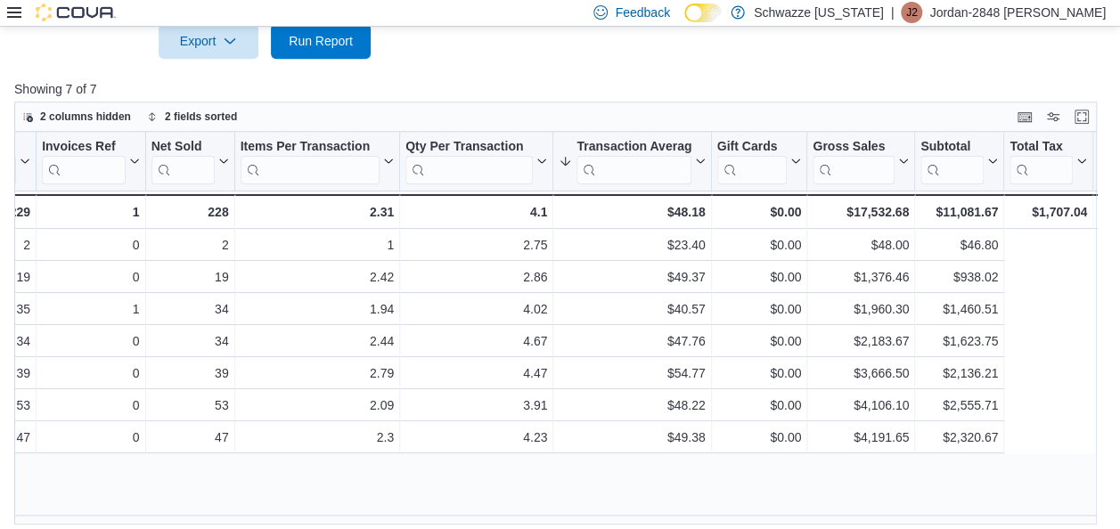
scroll to position [0, 0]
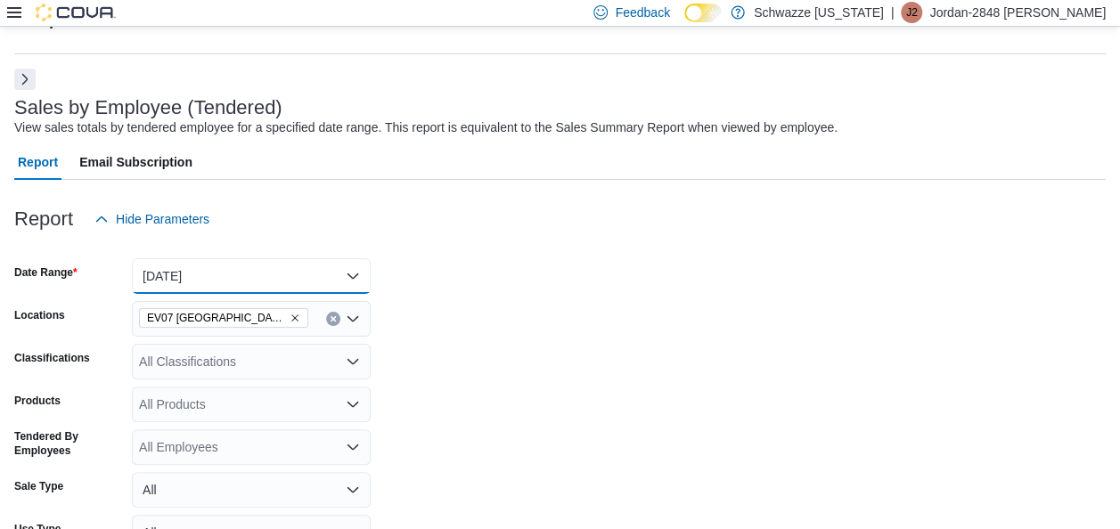
click at [198, 274] on button "Yesterday" at bounding box center [251, 276] width 239 height 36
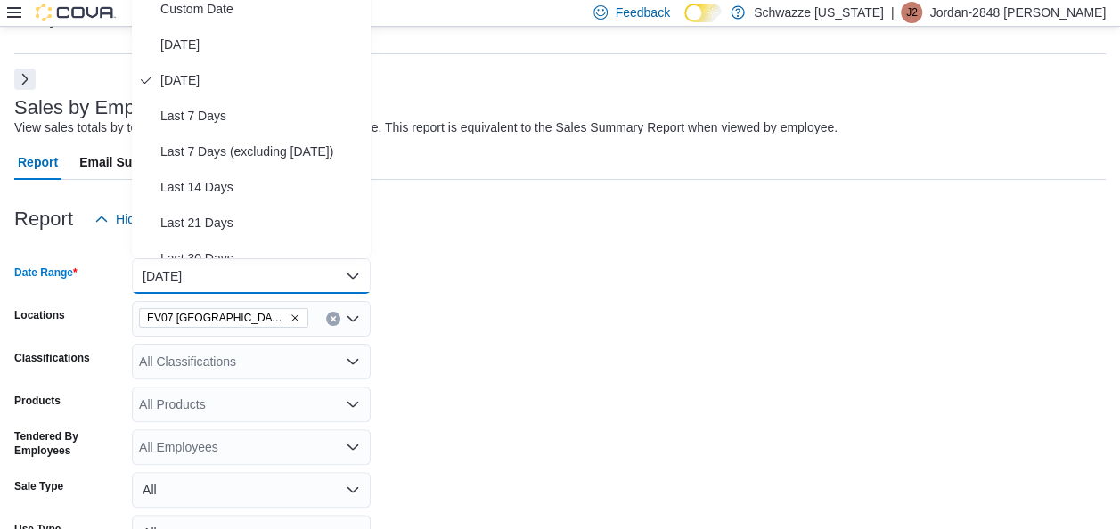
scroll to position [36, 0]
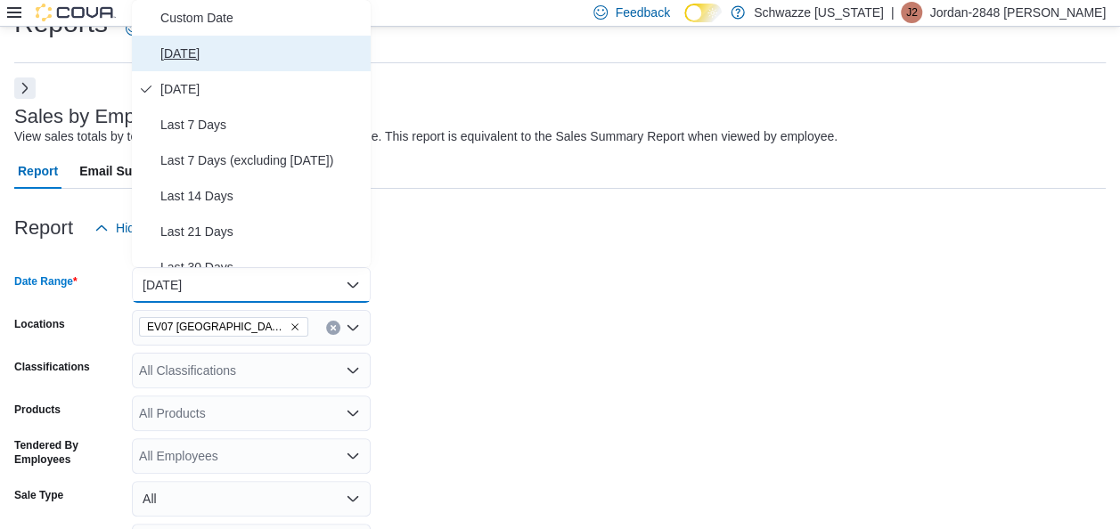
click at [176, 50] on span "Today" at bounding box center [261, 53] width 203 height 21
